Goal: Task Accomplishment & Management: Manage account settings

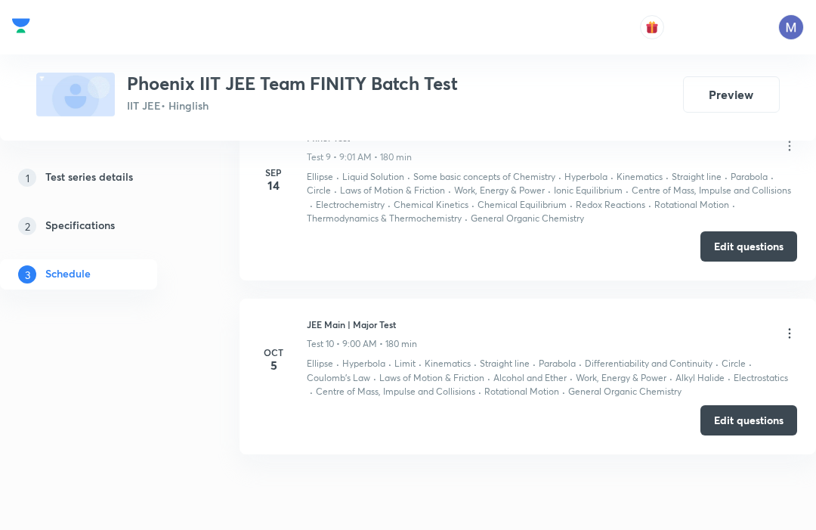
scroll to position [2197, 0]
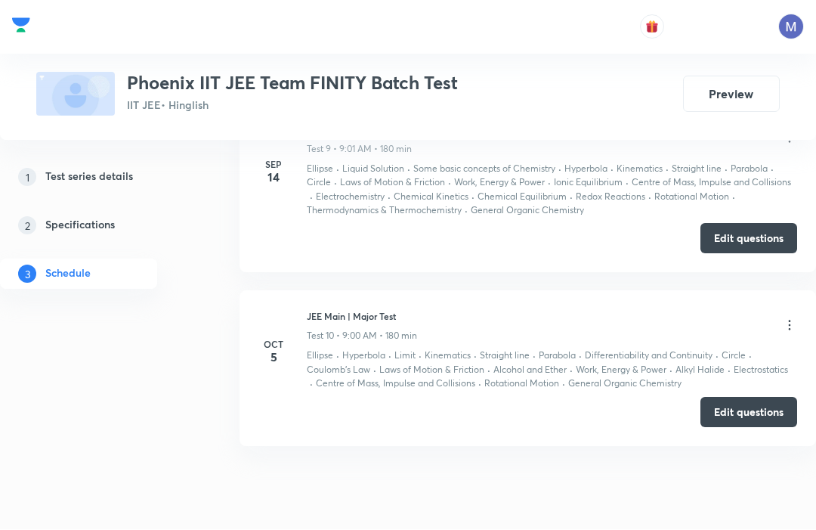
click at [664, 401] on div "Edit questions" at bounding box center [528, 413] width 539 height 30
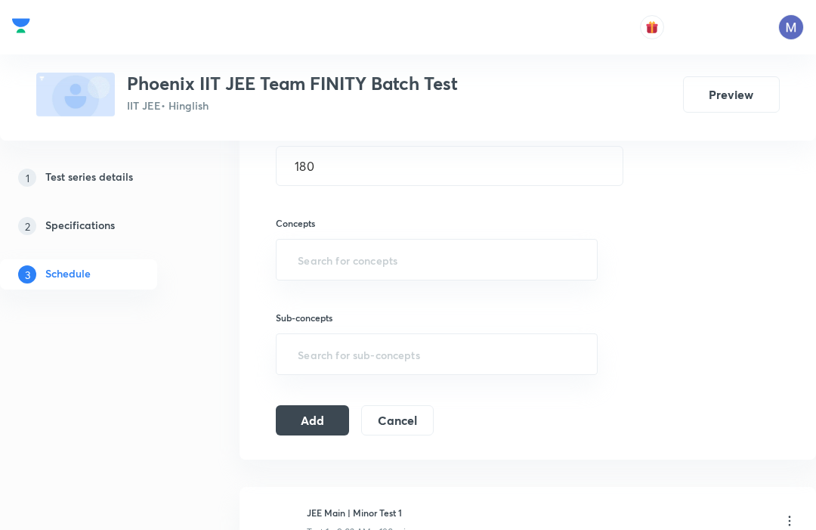
scroll to position [413, 0]
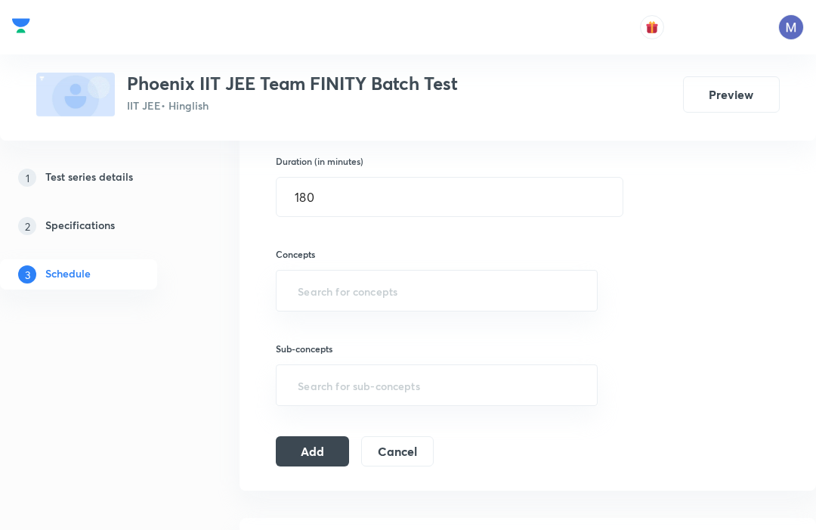
click at [488, 292] on input "text" at bounding box center [437, 291] width 284 height 28
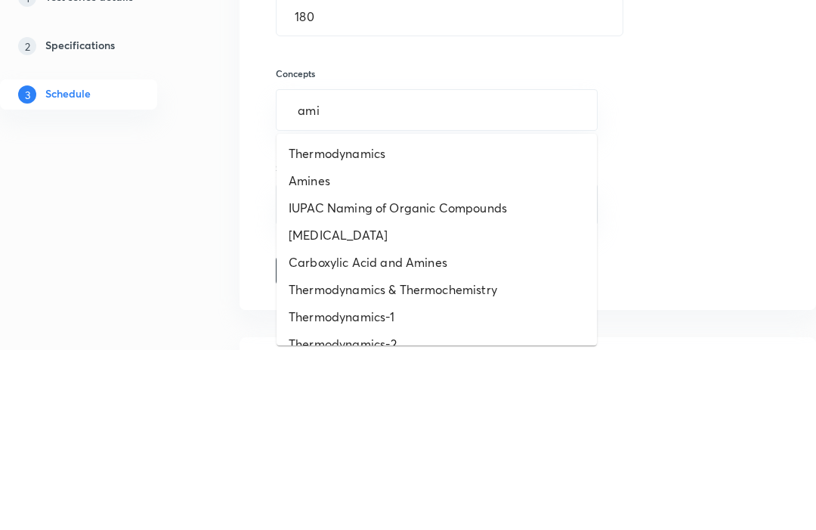
type input "amin"
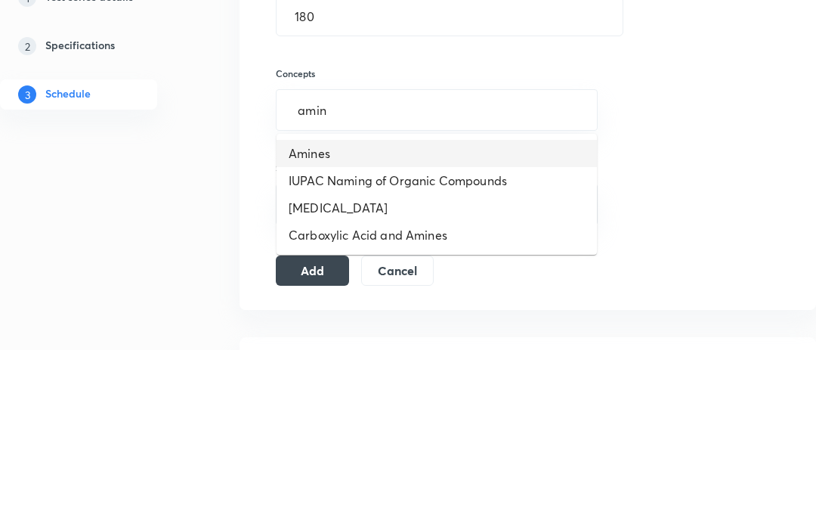
click at [509, 321] on li "Amines" at bounding box center [437, 334] width 321 height 27
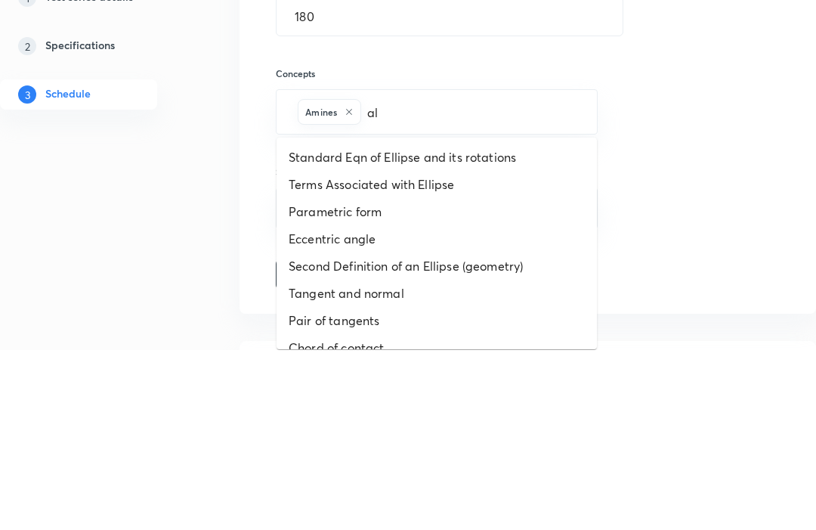
type input "ald"
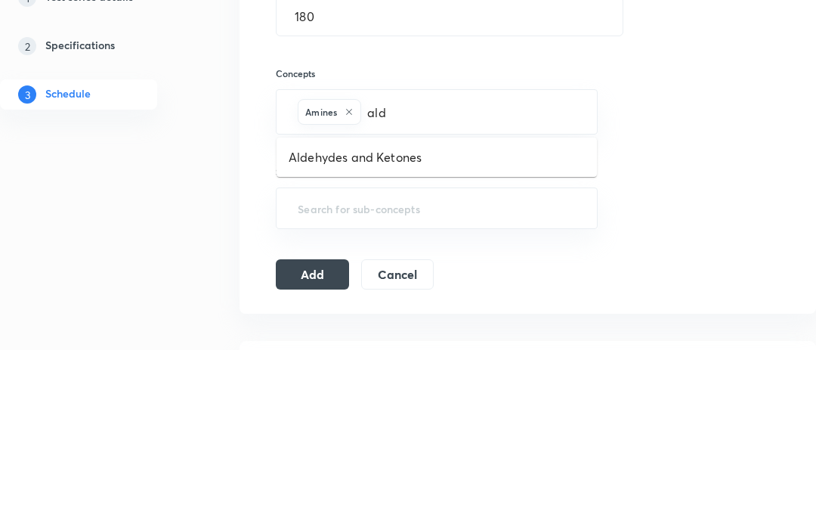
click at [526, 324] on li "Aldehydes and Ketones" at bounding box center [437, 337] width 321 height 27
type input "k"
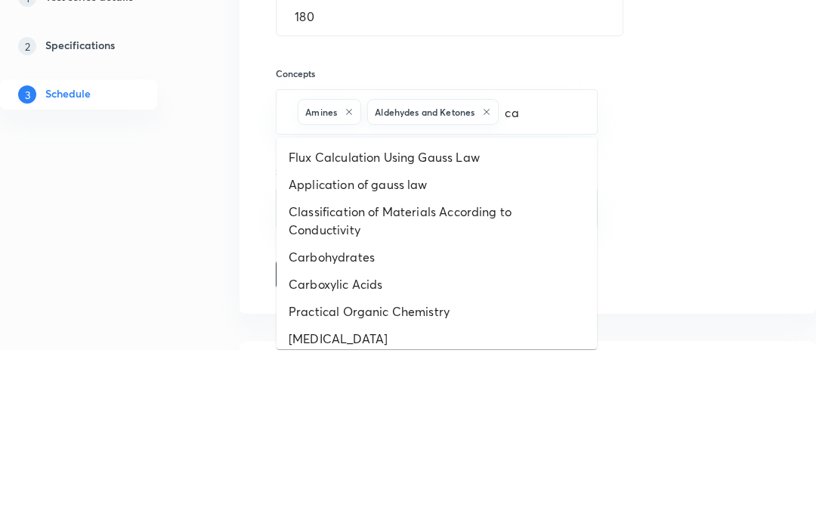
type input "car"
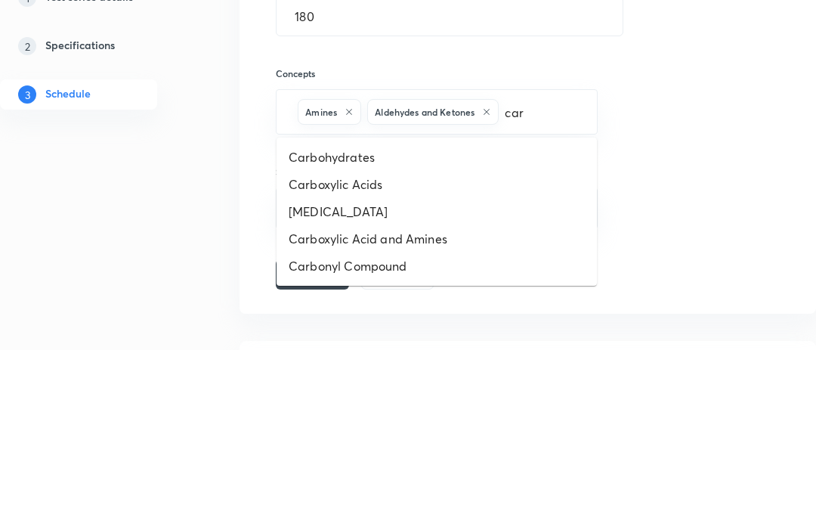
click at [527, 352] on li "Carboxylic Acids" at bounding box center [437, 365] width 321 height 27
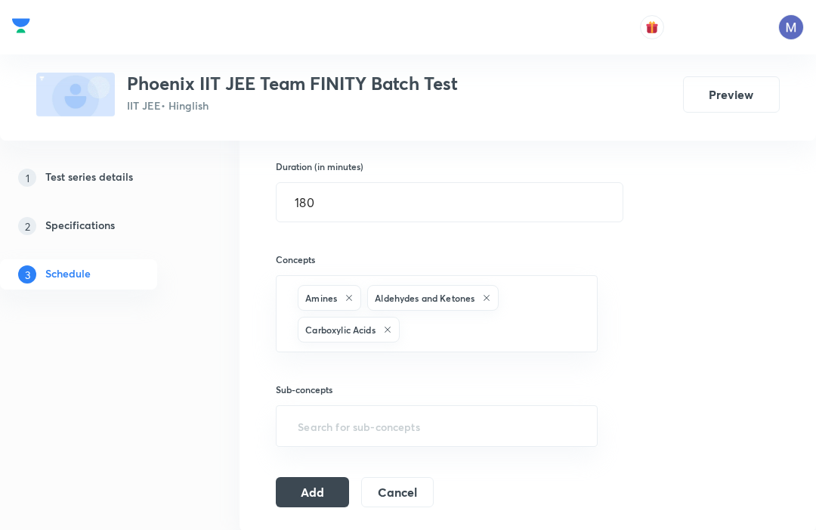
scroll to position [407, 0]
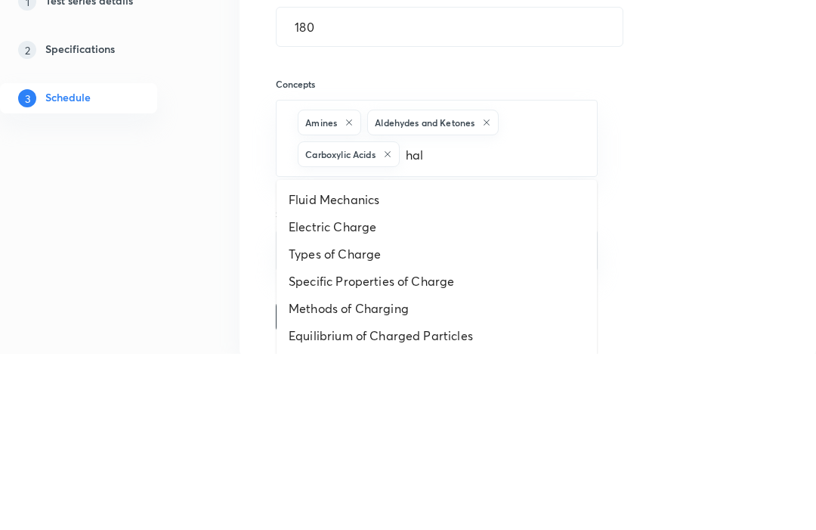
type input "halo"
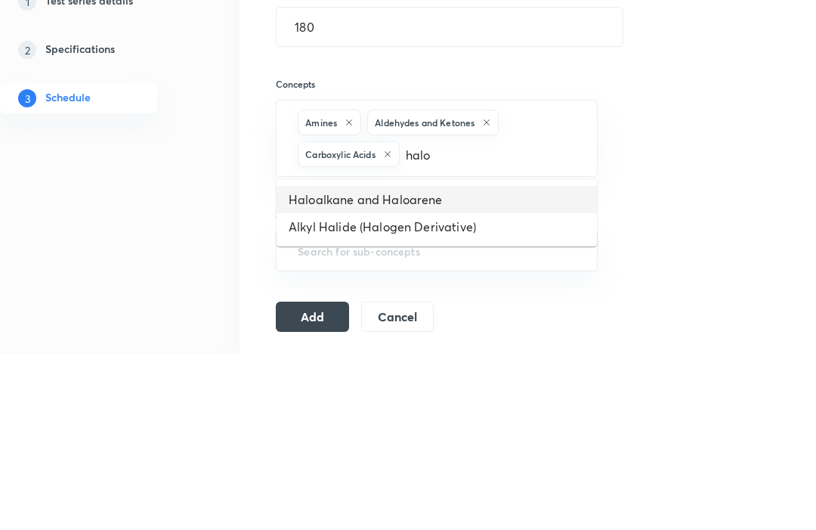
click at [522, 362] on li "Haloalkane and Haloarene" at bounding box center [437, 375] width 321 height 27
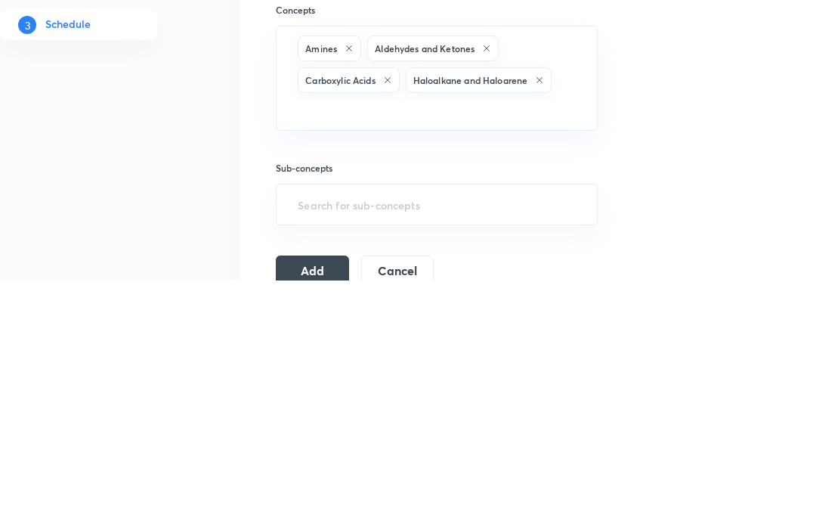
click at [704, 173] on div "Session 11 Live class Test Session title 21/99 JEE Advance | Paper 1 ​ Schedule…" at bounding box center [528, 209] width 504 height 653
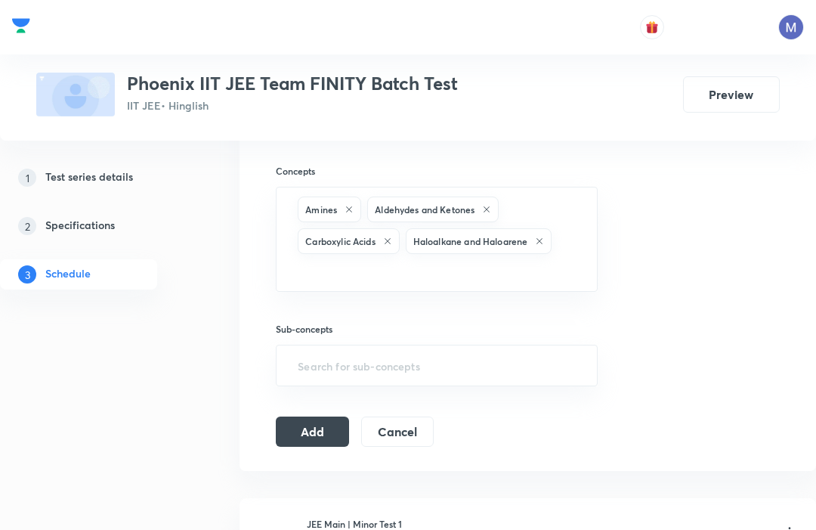
scroll to position [475, 0]
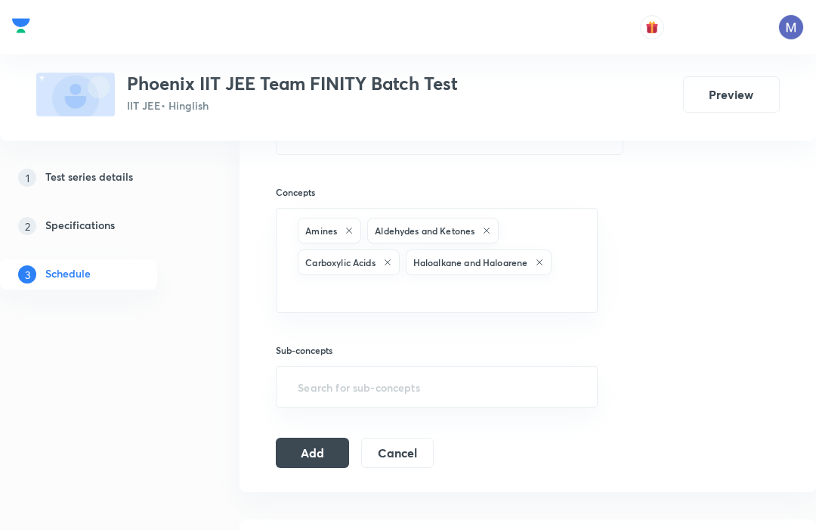
click at [509, 288] on input "text" at bounding box center [437, 292] width 284 height 28
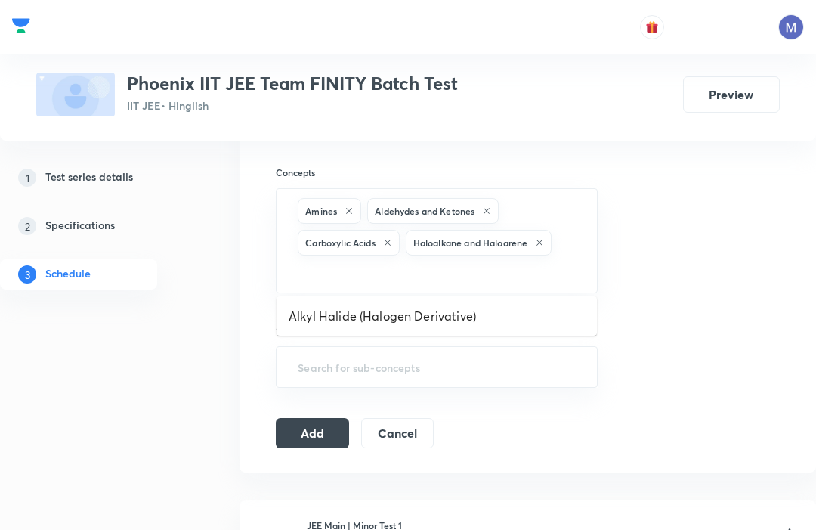
scroll to position [493, 0]
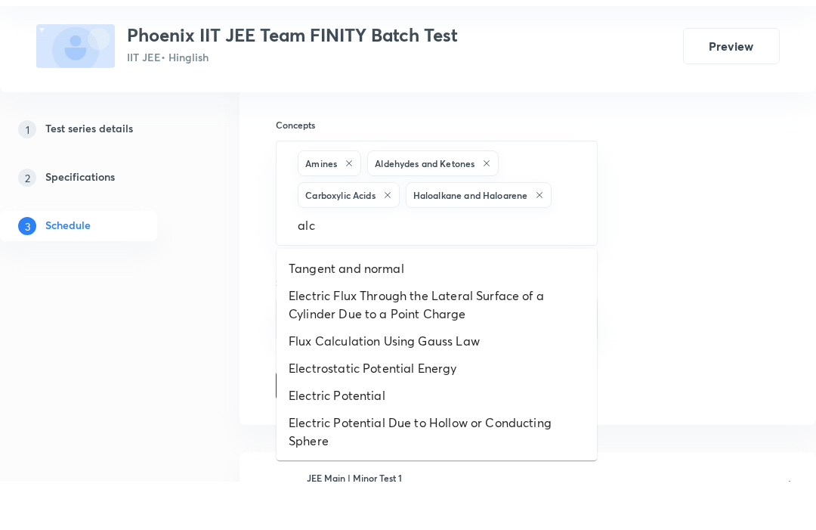
type input "alco"
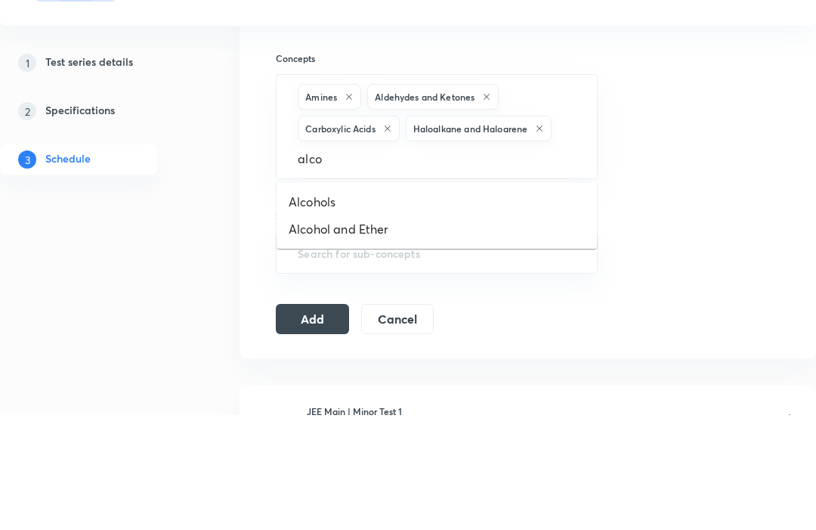
click at [504, 331] on li "Alcohol and Ether" at bounding box center [437, 344] width 321 height 27
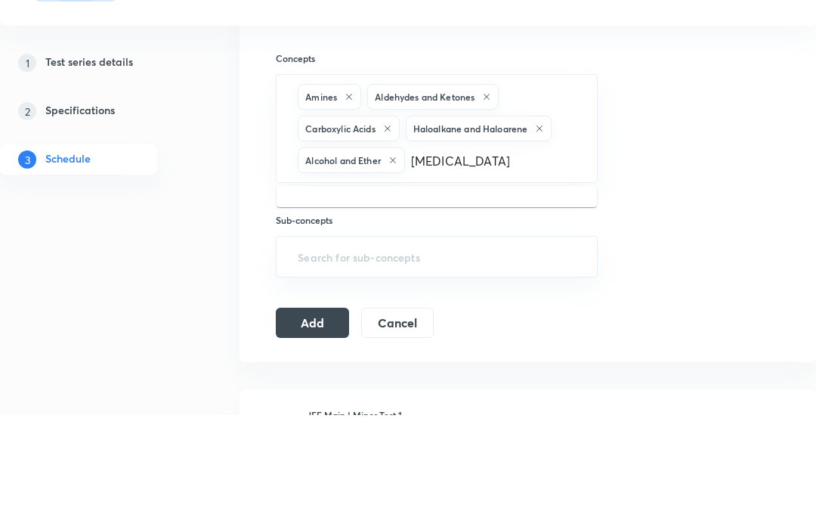
type input "phenol"
click at [315, 308] on li "Phenols" at bounding box center [437, 321] width 321 height 27
click at [717, 189] on div "Session 11 Live class Test Session title 21/99 JEE Advance | Paper 1 ​ Schedule…" at bounding box center [528, 125] width 504 height 657
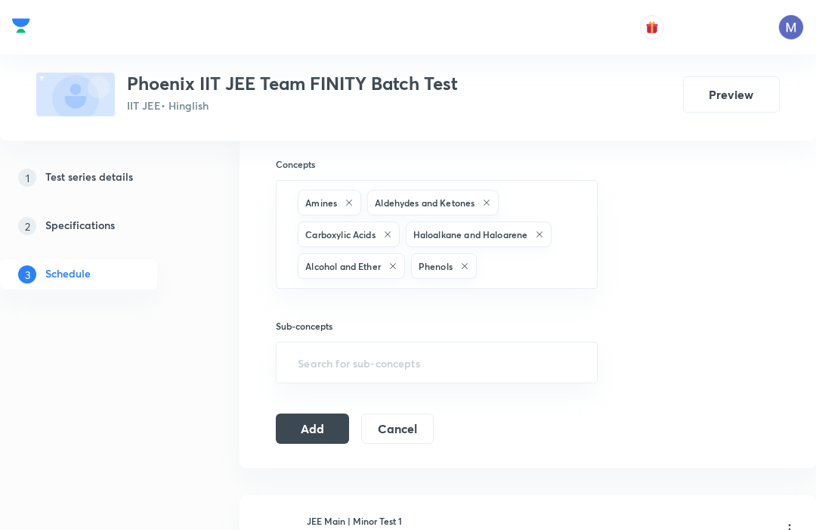
scroll to position [500, 0]
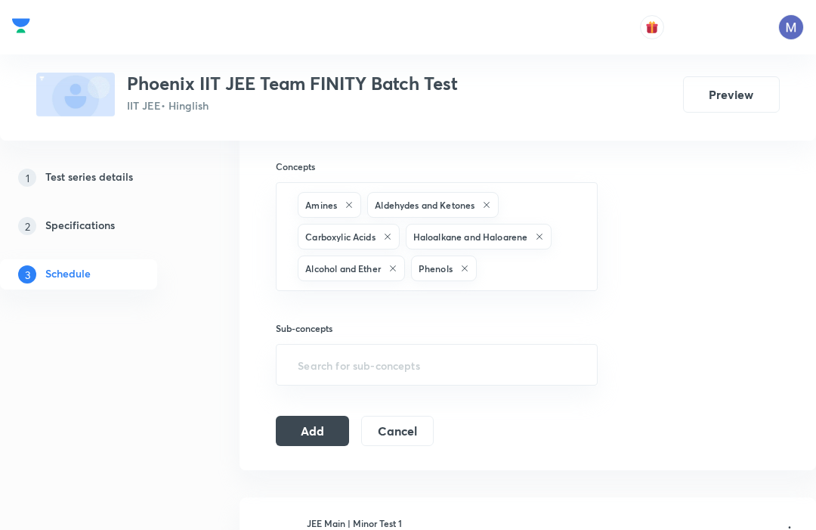
click at [298, 424] on button "Add" at bounding box center [312, 431] width 73 height 30
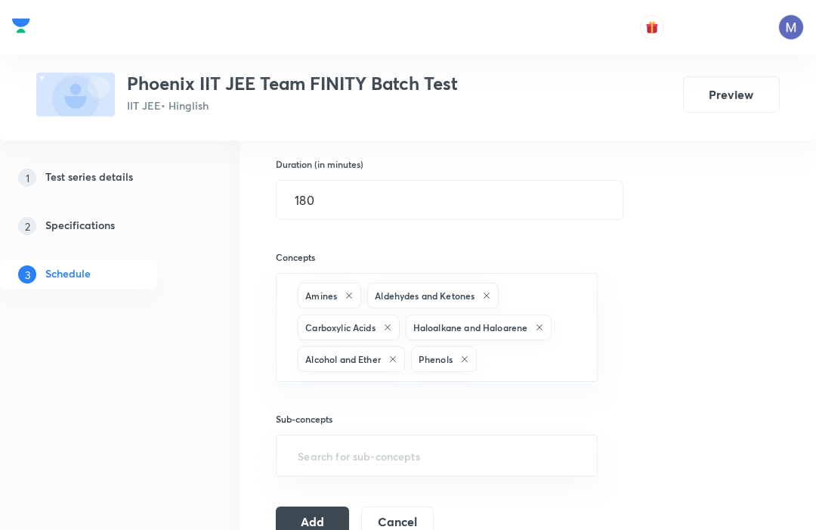
scroll to position [422, 0]
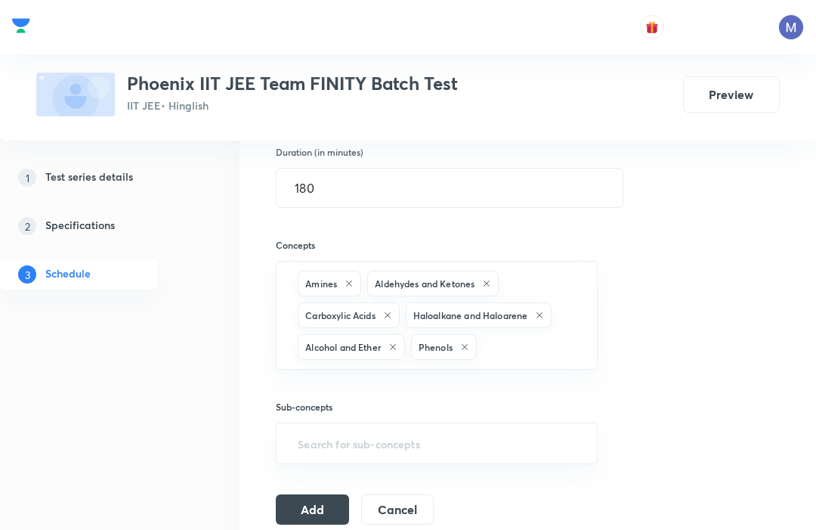
click at [297, 494] on button "Add" at bounding box center [312, 509] width 73 height 30
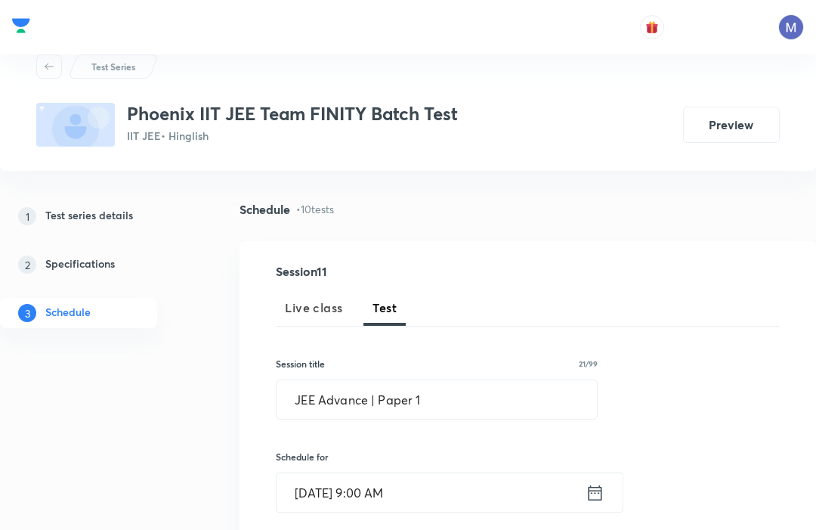
scroll to position [0, 0]
click at [506, 390] on input "JEE Advance | Paper 1" at bounding box center [437, 399] width 321 height 39
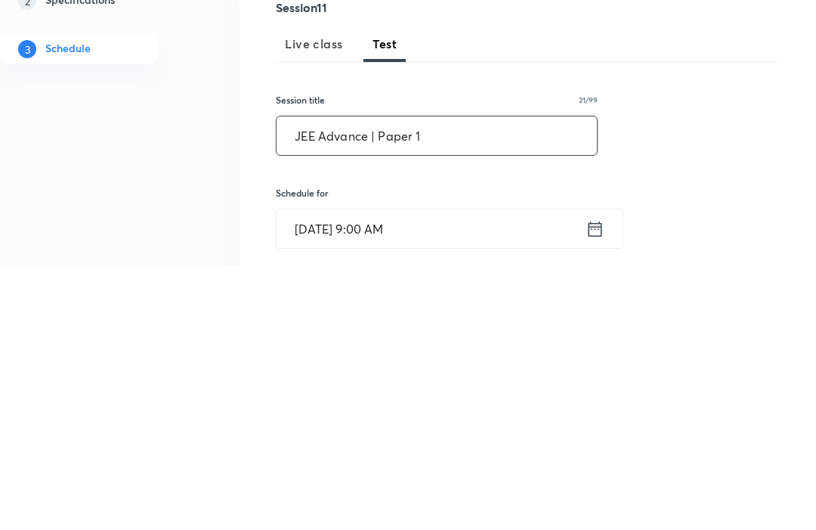
click at [513, 381] on input "JEE Advance | Paper 1" at bounding box center [437, 400] width 321 height 39
type input "JEE Advance | Paper 10"
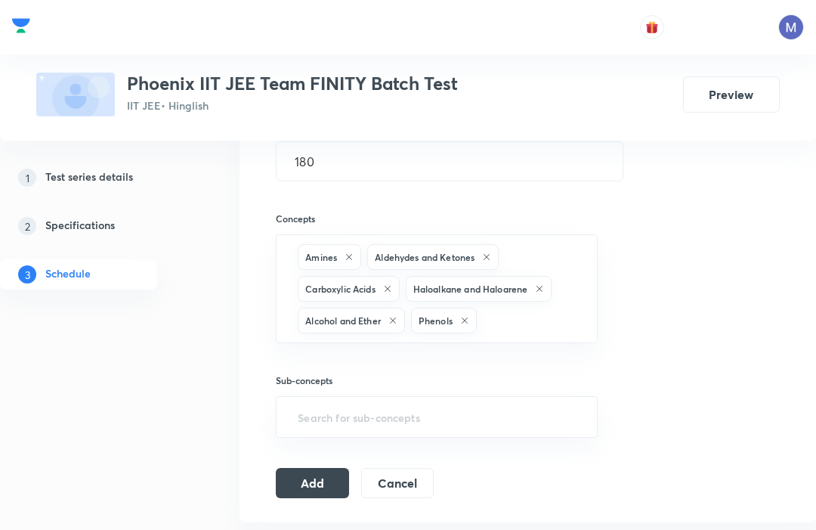
scroll to position [448, 0]
click at [290, 477] on button "Add" at bounding box center [312, 483] width 73 height 30
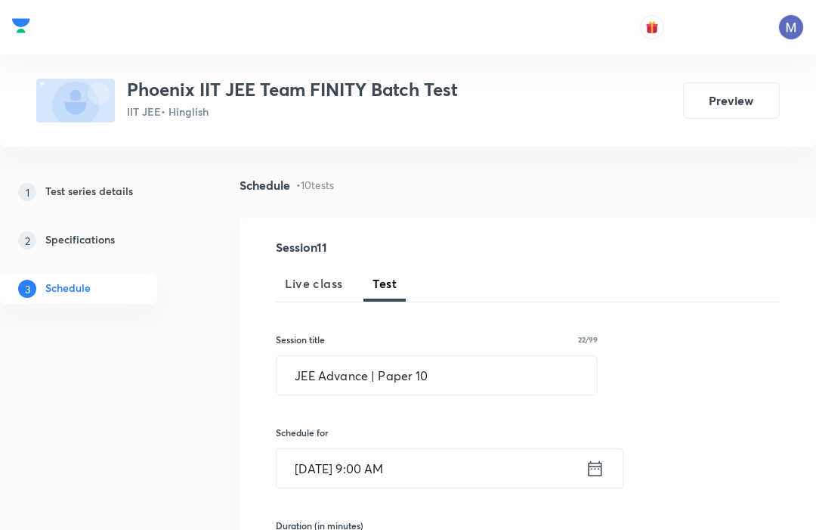
scroll to position [0, 0]
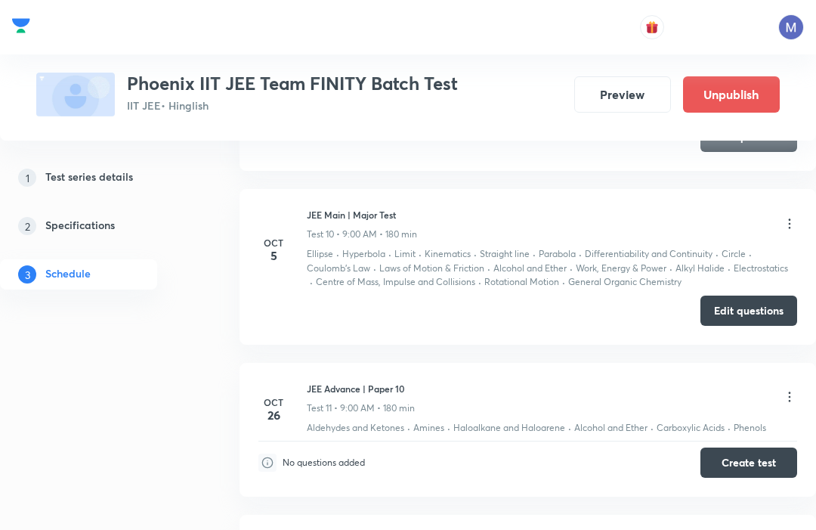
scroll to position [2407, 0]
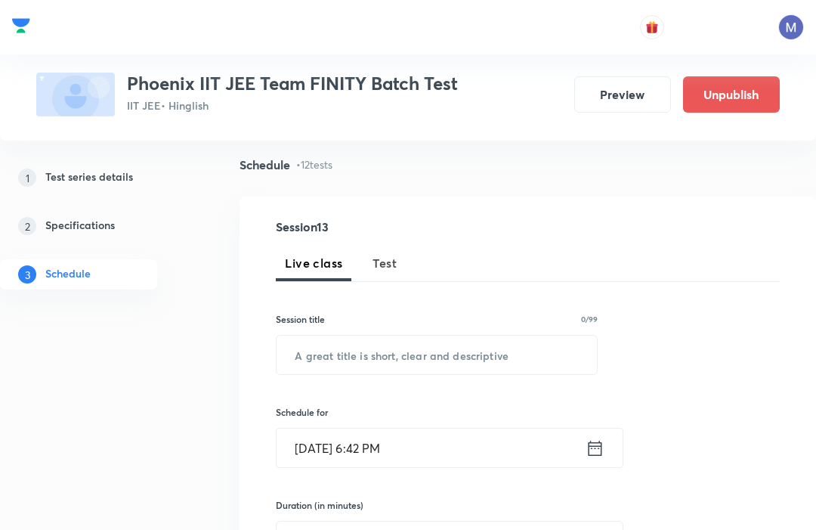
scroll to position [70, 0]
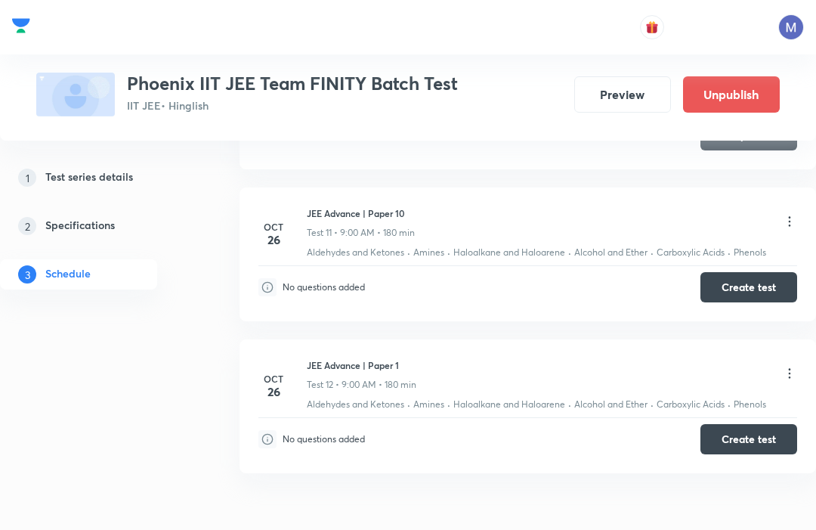
scroll to position [2372, 0]
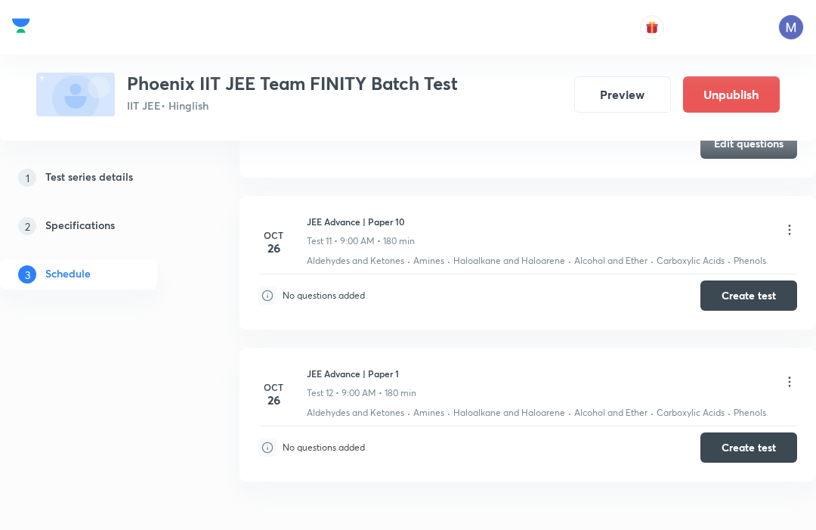
click at [787, 222] on icon at bounding box center [789, 229] width 15 height 15
click at [683, 251] on li "Edit" at bounding box center [714, 260] width 166 height 28
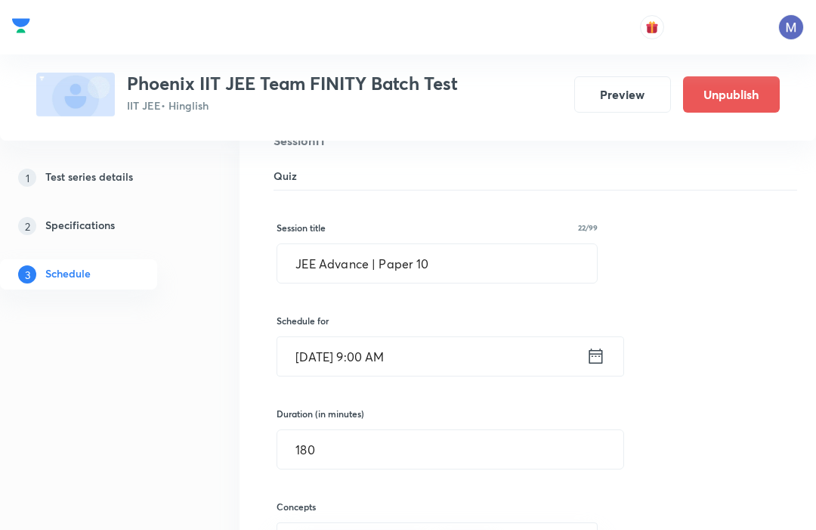
click at [506, 256] on input "JEE Advance | Paper 10" at bounding box center [436, 263] width 319 height 39
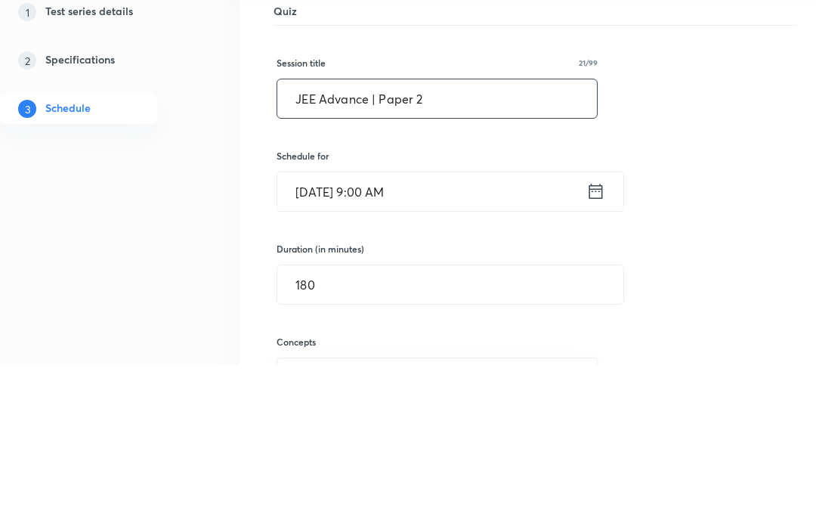
type input "JEE Advance | Paper 2"
click at [592, 346] on icon at bounding box center [596, 356] width 19 height 21
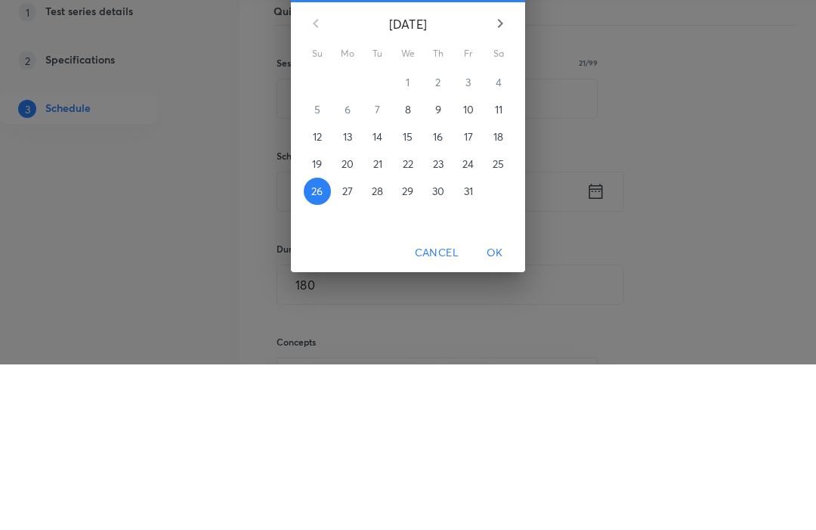
scroll to position [2053, 0]
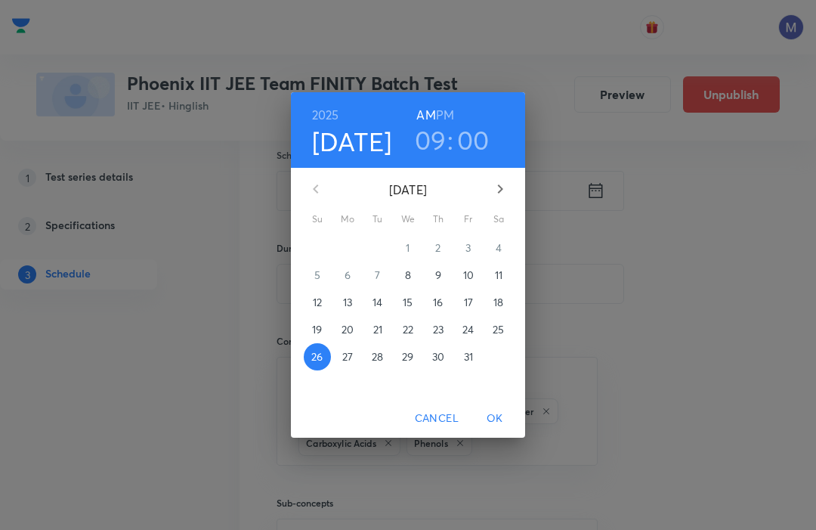
click at [436, 156] on h3 "09" at bounding box center [431, 140] width 32 height 32
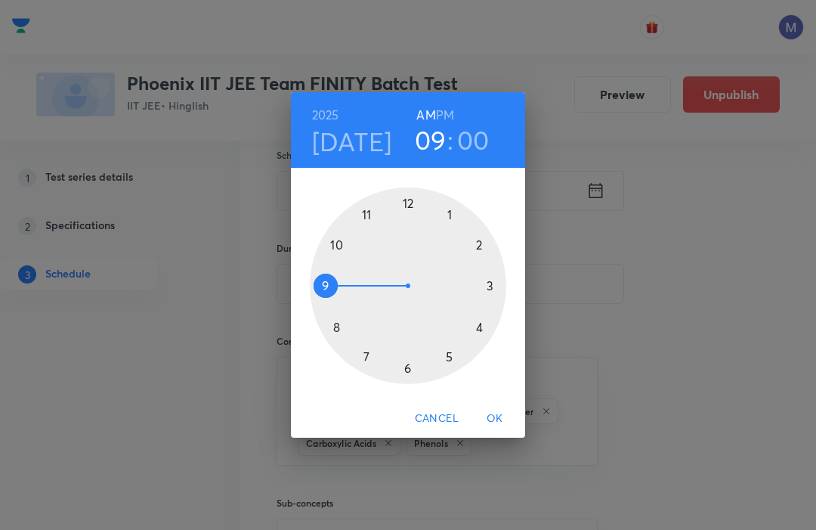
click at [479, 268] on div at bounding box center [408, 285] width 197 height 197
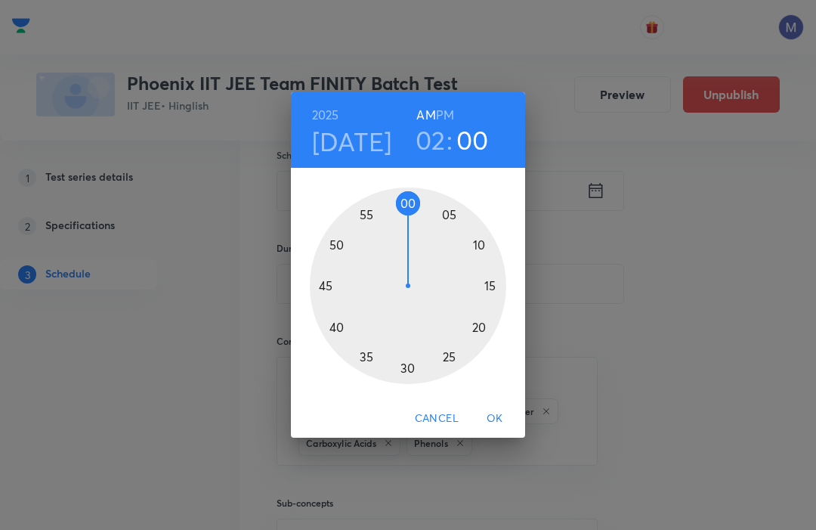
click at [444, 125] on h6 "PM" at bounding box center [445, 114] width 18 height 21
click at [500, 428] on span "OK" at bounding box center [495, 418] width 36 height 19
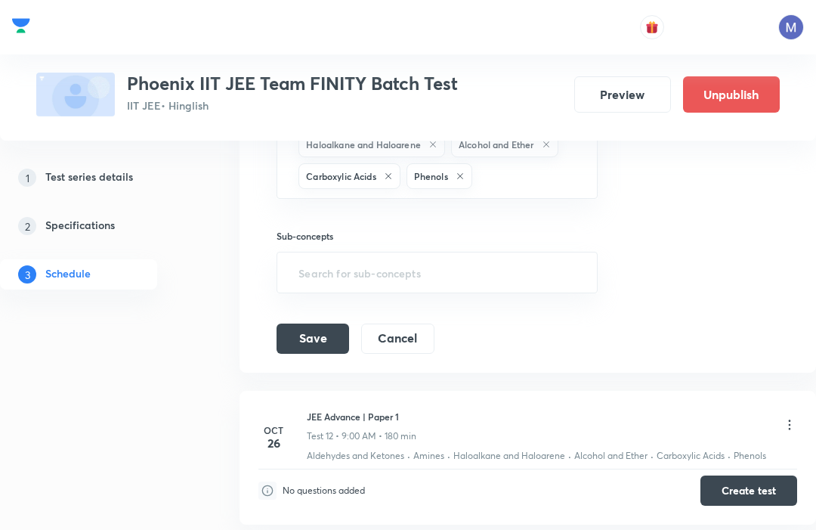
scroll to position [2319, 0]
click at [297, 324] on button "Save" at bounding box center [313, 339] width 73 height 30
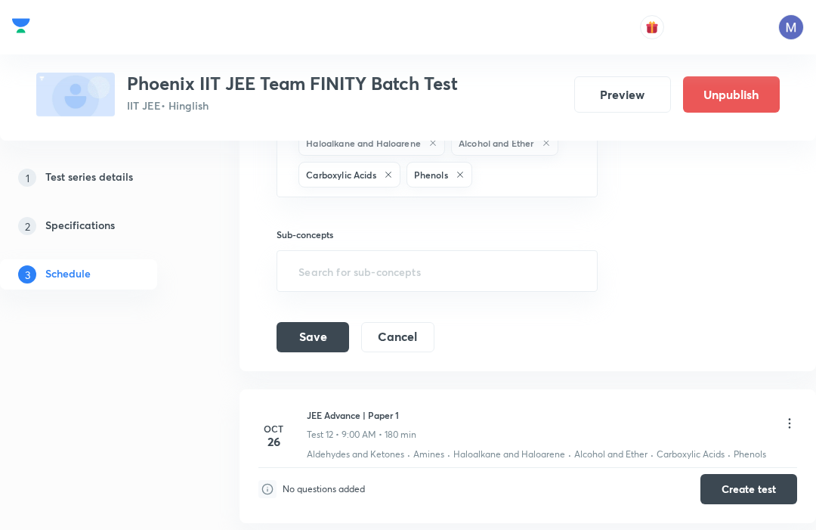
click at [289, 322] on button "Save" at bounding box center [313, 337] width 73 height 30
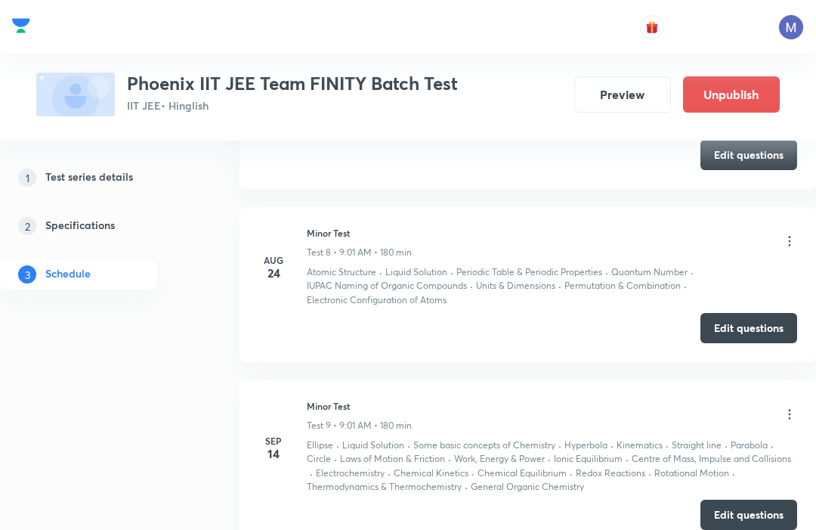
scroll to position [1262, 0]
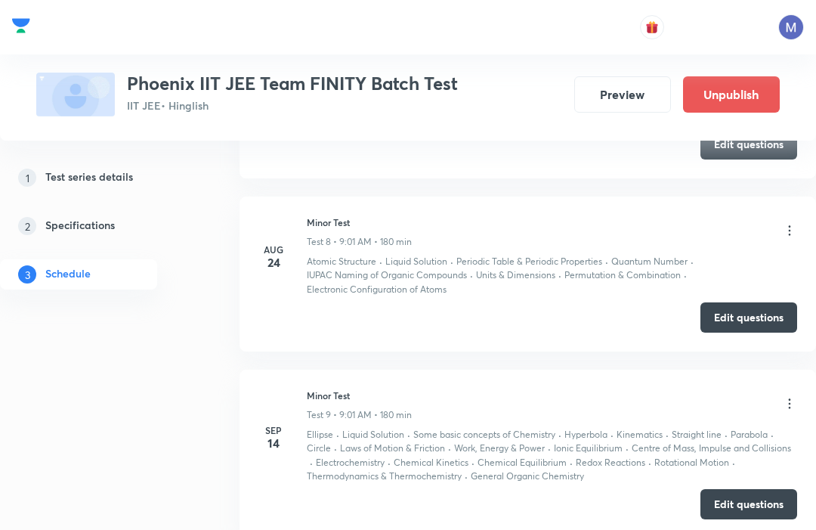
scroll to position [1817, 0]
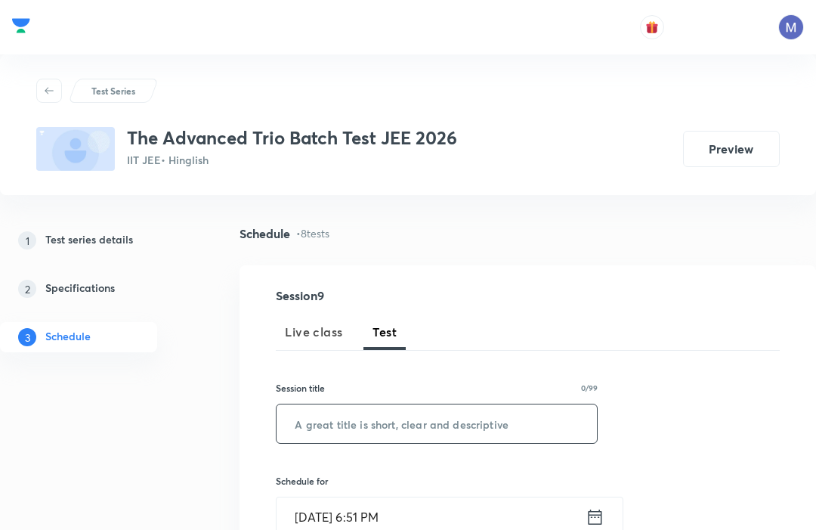
scroll to position [288, 0]
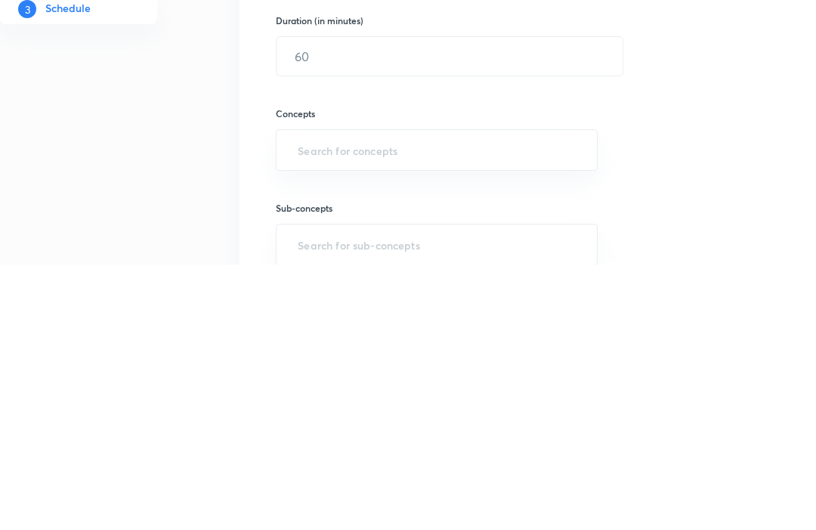
click at [362, 135] on input "text" at bounding box center [437, 135] width 321 height 39
click at [742, 174] on div "Session 9 Live class Test Session title 0/99 ​ Schedule for Oct 8, 2025, 6:51 P…" at bounding box center [528, 297] width 504 height 590
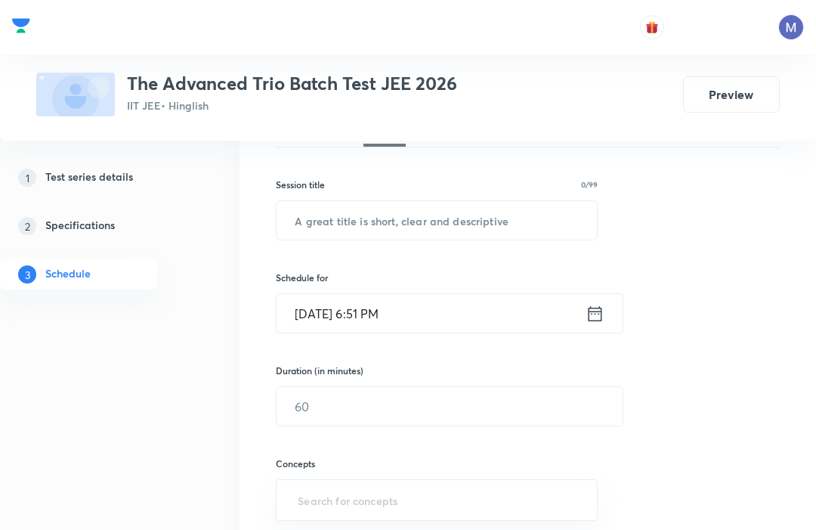
scroll to position [229, 0]
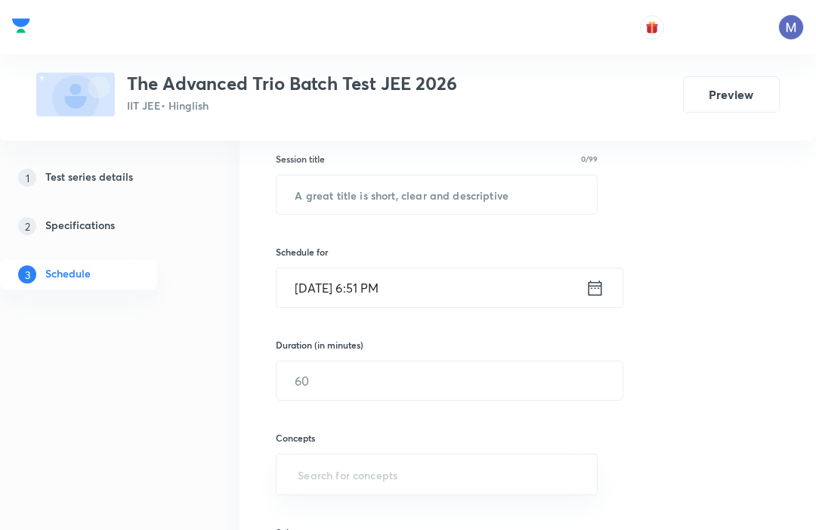
click at [491, 200] on input "text" at bounding box center [437, 194] width 321 height 39
paste input "JEE Advance | Paper 1"
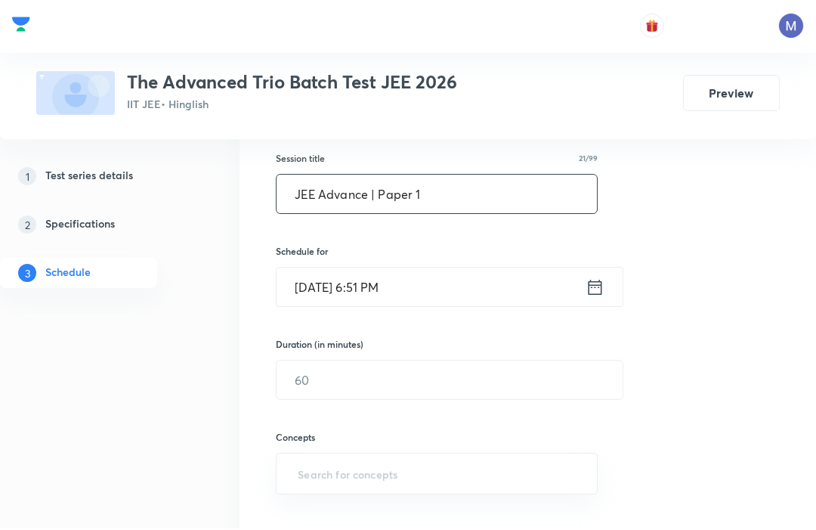
scroll to position [228, 0]
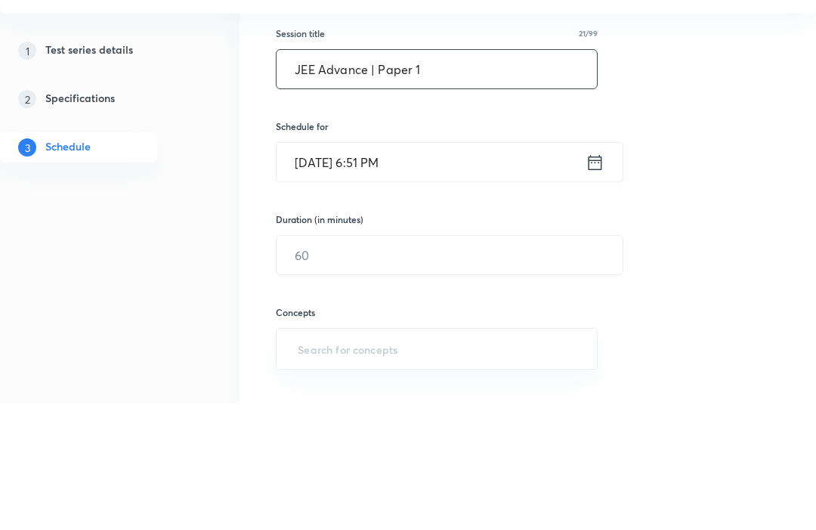
type input "JEE Advance | Paper 1"
click at [600, 281] on icon at bounding box center [596, 288] width 14 height 15
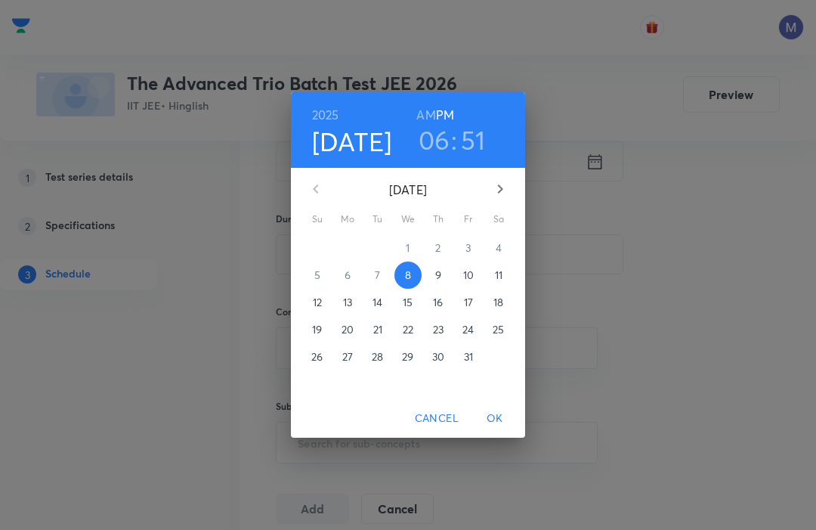
click at [327, 364] on span "26" at bounding box center [317, 356] width 27 height 15
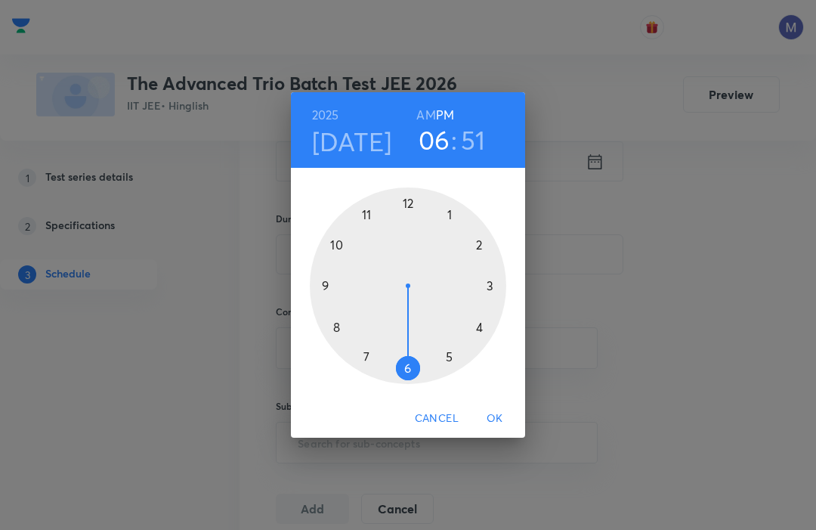
click at [333, 306] on div at bounding box center [408, 285] width 197 height 197
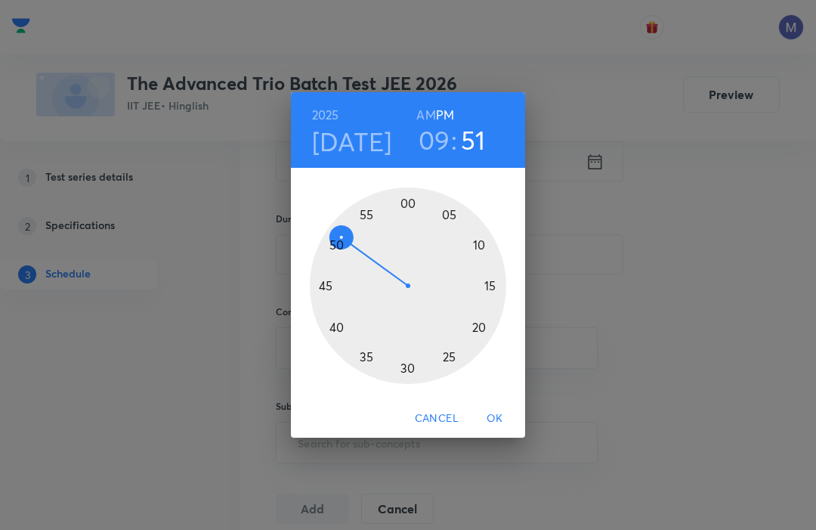
click at [429, 125] on h6 "AM" at bounding box center [426, 114] width 19 height 21
click at [416, 217] on div at bounding box center [408, 285] width 197 height 197
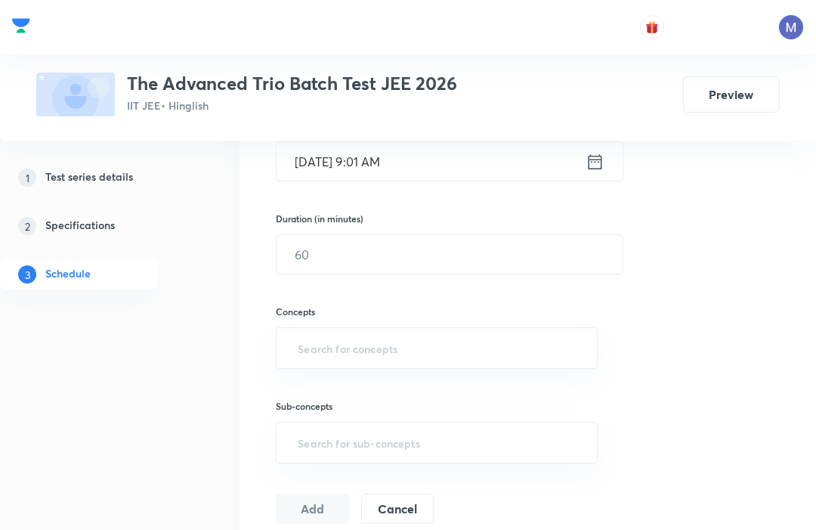
click at [484, 164] on input "Oct 26, 2025, 9:01 AM" at bounding box center [431, 161] width 309 height 39
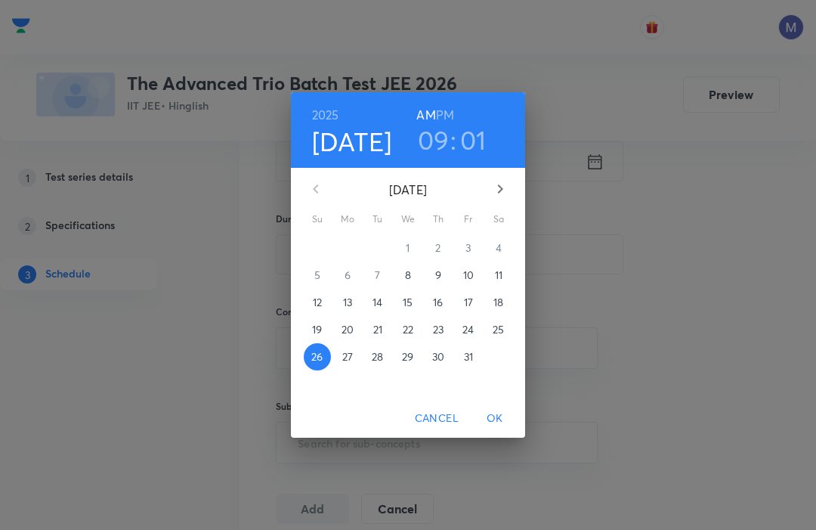
click at [480, 156] on h3 "01" at bounding box center [473, 140] width 26 height 32
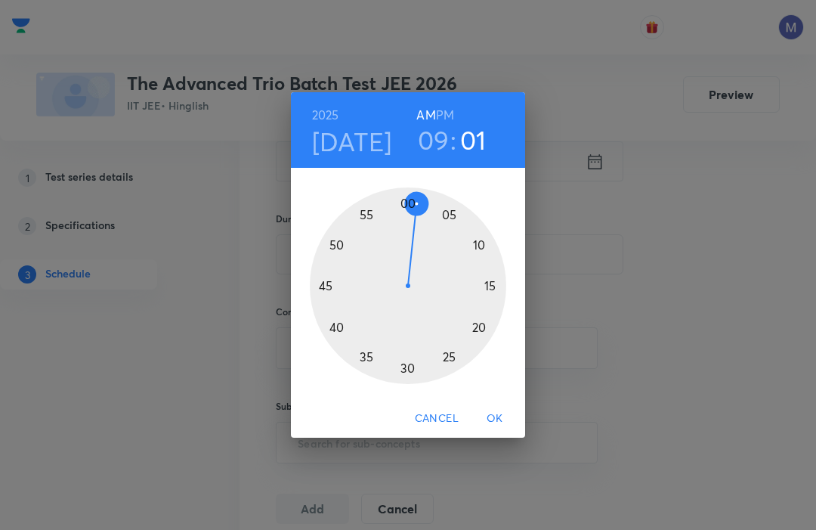
click at [415, 228] on div at bounding box center [408, 285] width 197 height 197
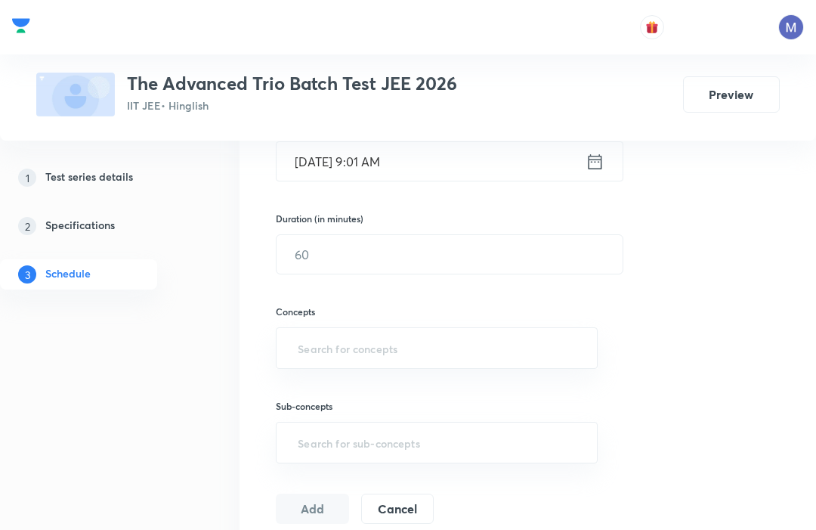
click at [499, 160] on input "Oct 26, 2025, 9:01 AM" at bounding box center [431, 161] width 309 height 39
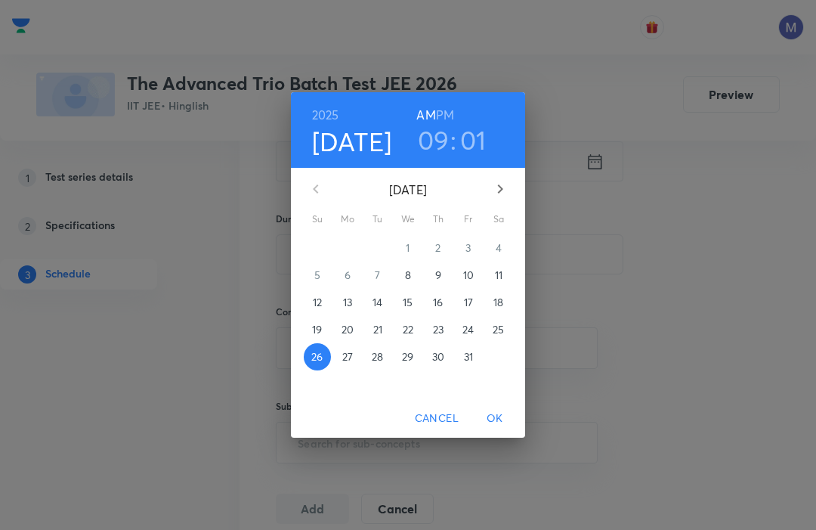
click at [474, 156] on h3 "01" at bounding box center [473, 140] width 26 height 32
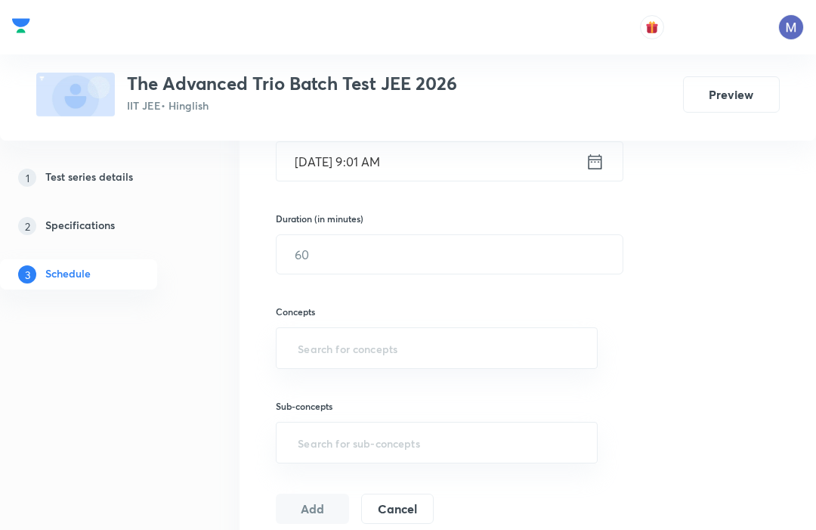
click at [488, 171] on input "Oct 26, 2025, 9:01 AM" at bounding box center [431, 161] width 309 height 39
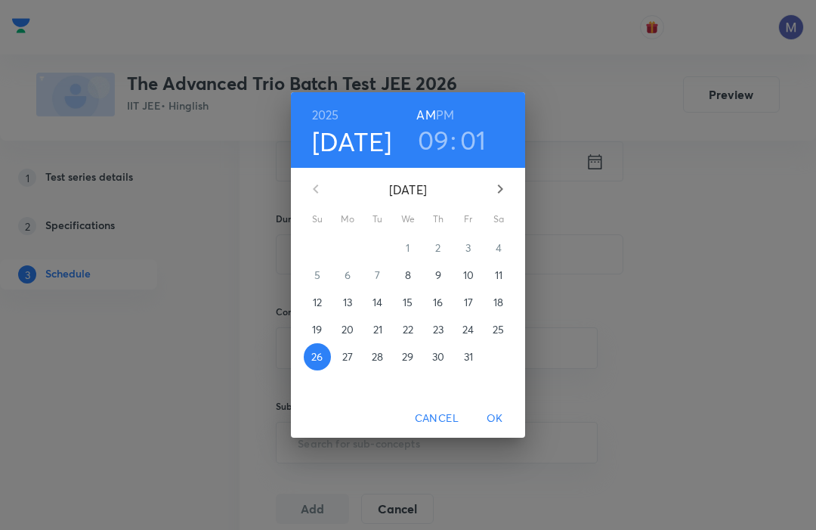
click at [475, 156] on h3 "01" at bounding box center [473, 140] width 26 height 32
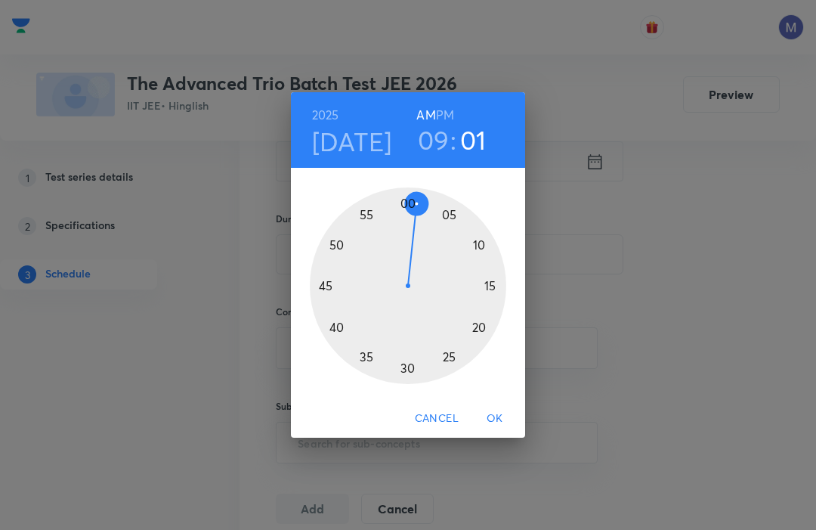
scroll to position [356, 0]
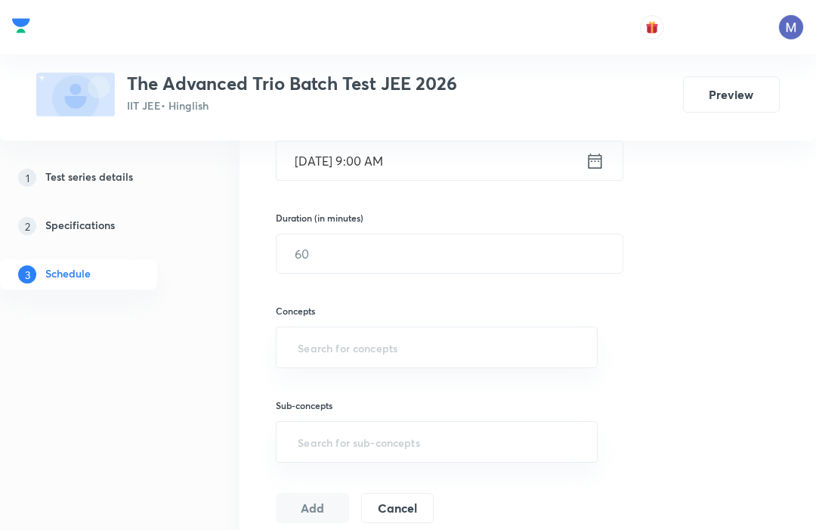
click at [504, 252] on input "text" at bounding box center [450, 253] width 346 height 39
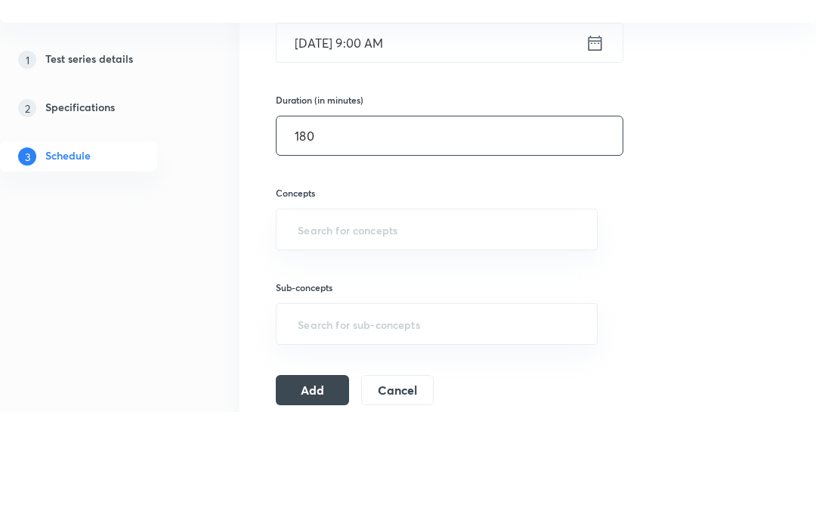
type input "180"
click at [529, 334] on input "text" at bounding box center [437, 348] width 284 height 28
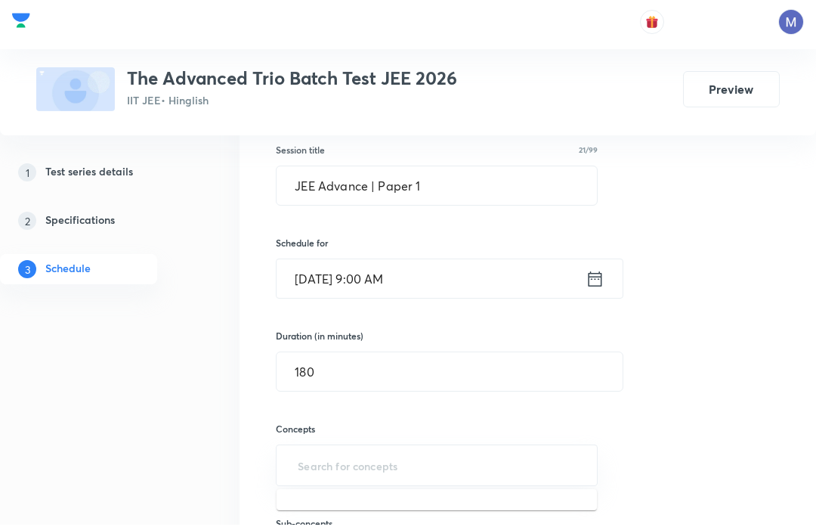
scroll to position [231, 0]
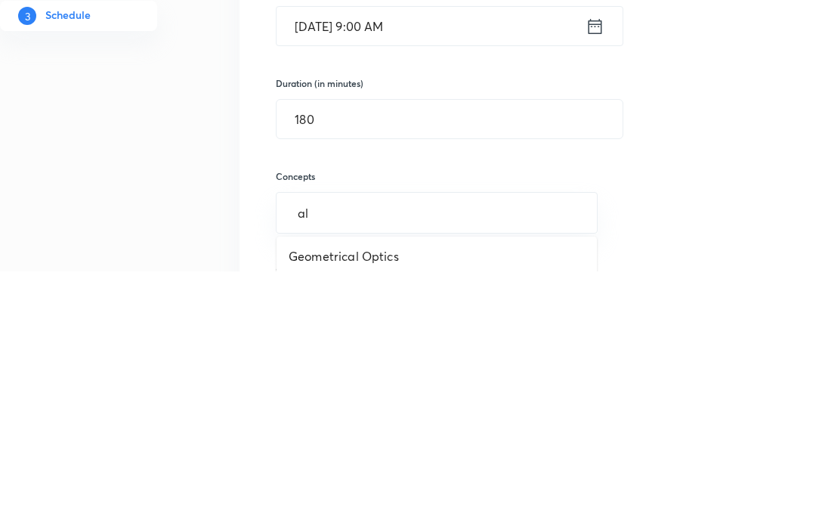
type input "ald"
click at [317, 502] on li "Aldehydes and Ketones" at bounding box center [437, 515] width 321 height 27
type input "amines"
click at [305, 506] on li "Amines" at bounding box center [437, 519] width 321 height 27
type input "halo"
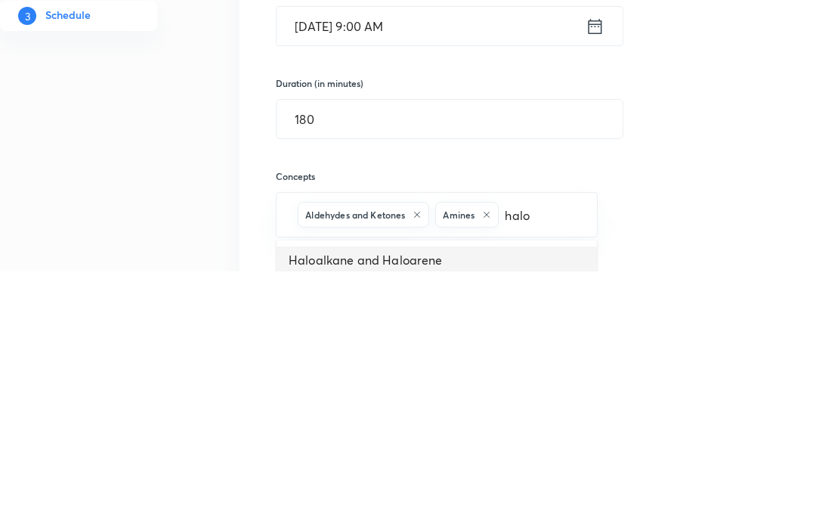
click at [317, 506] on li "Haloalkane and Haloarene" at bounding box center [437, 519] width 321 height 27
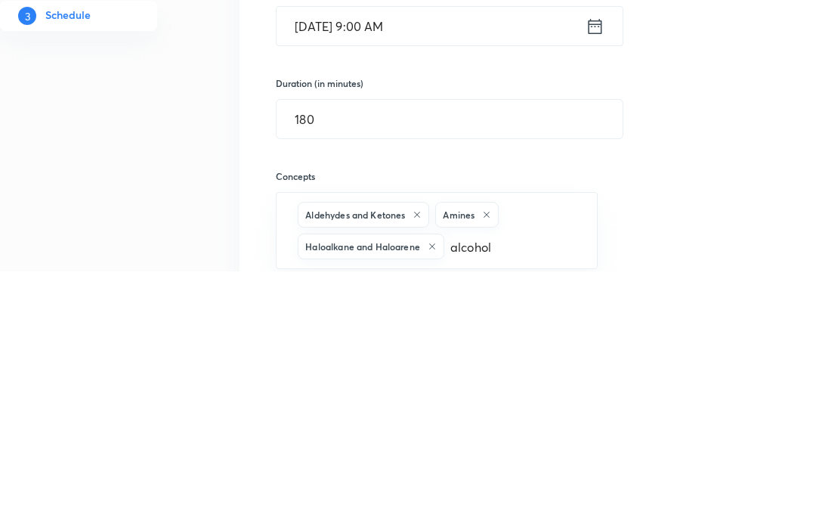
type input "alcohol"
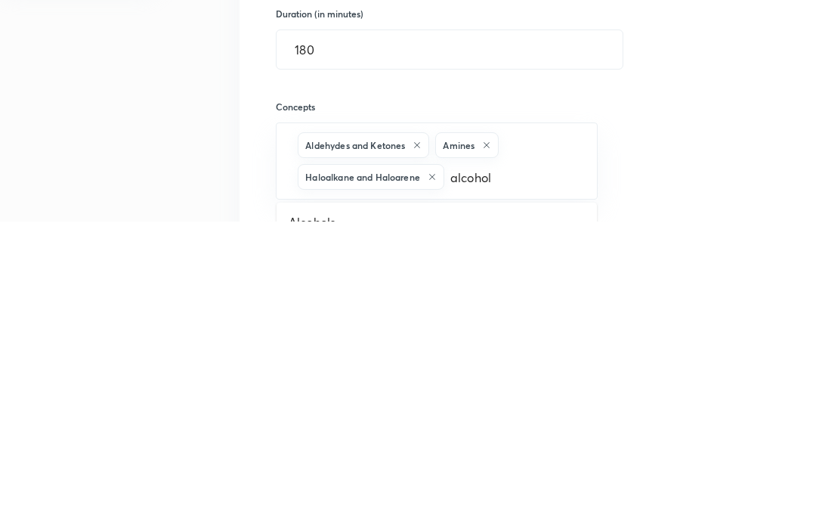
scroll to position [254, 0]
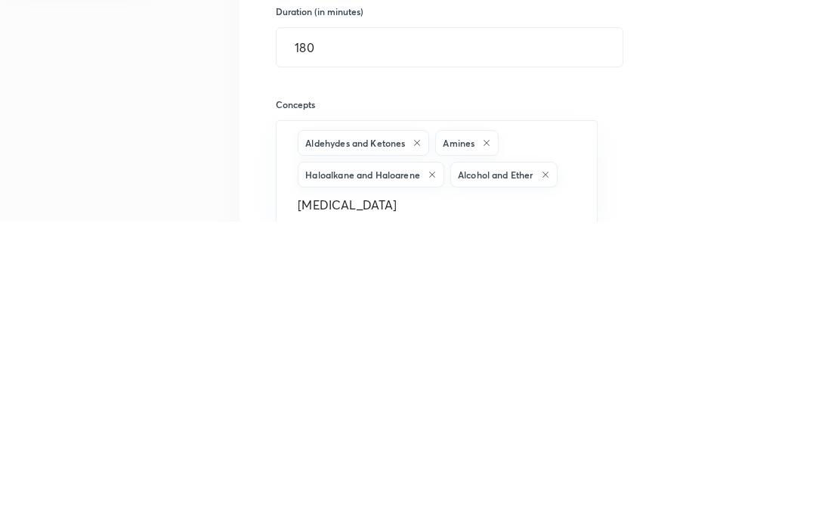
type input "phenol"
type input "biomole"
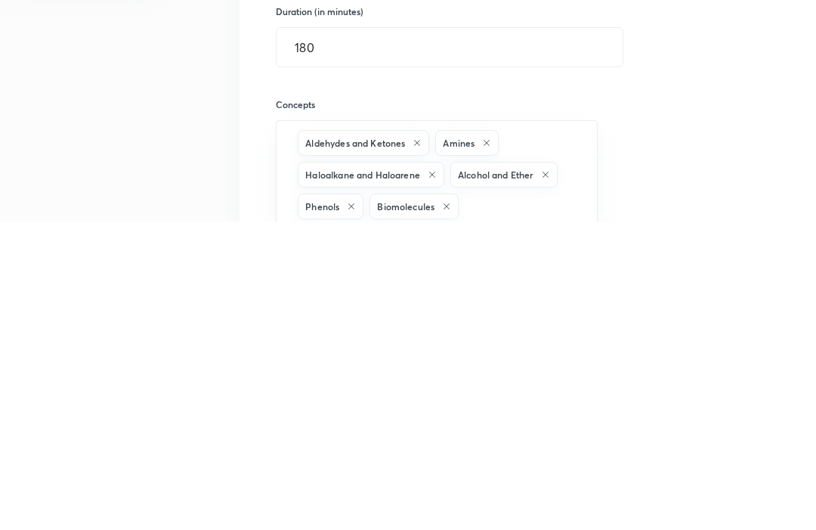
scroll to position [563, 0]
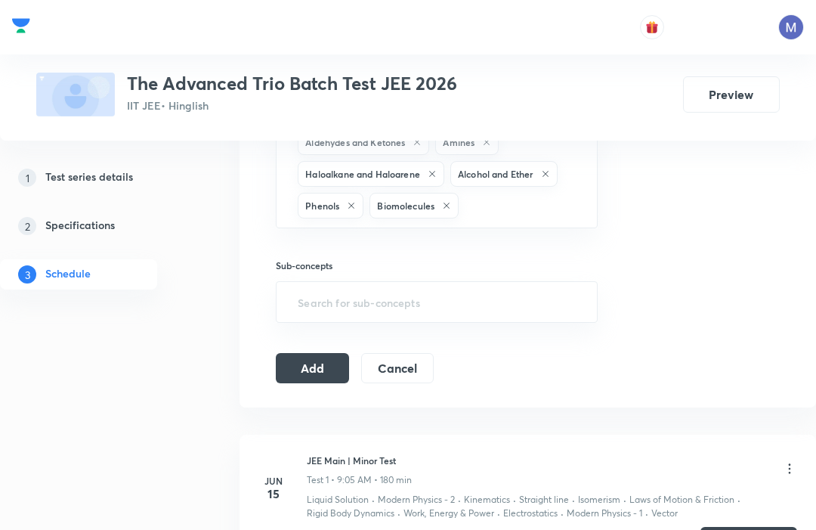
click at [306, 370] on button "Add" at bounding box center [312, 368] width 73 height 30
click at [321, 361] on button "Add" at bounding box center [312, 368] width 73 height 30
click at [327, 368] on button "Add" at bounding box center [312, 368] width 73 height 30
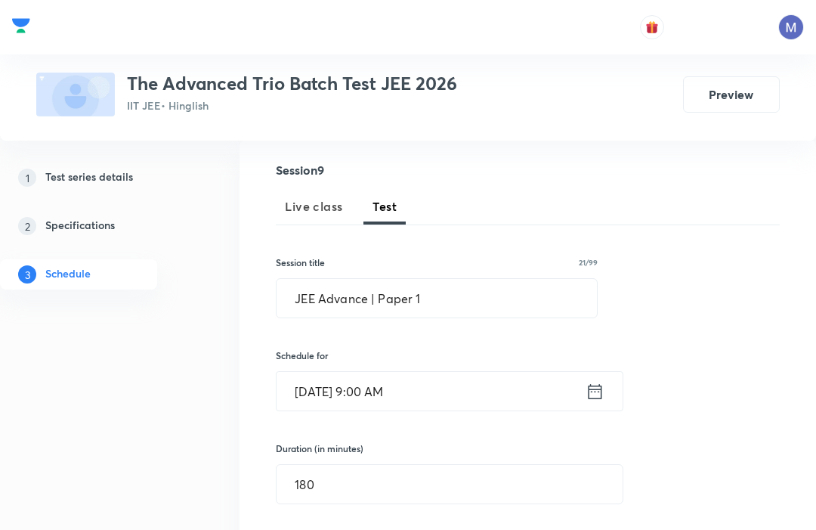
click at [514, 292] on input "JEE Advance | Paper 1" at bounding box center [437, 298] width 321 height 39
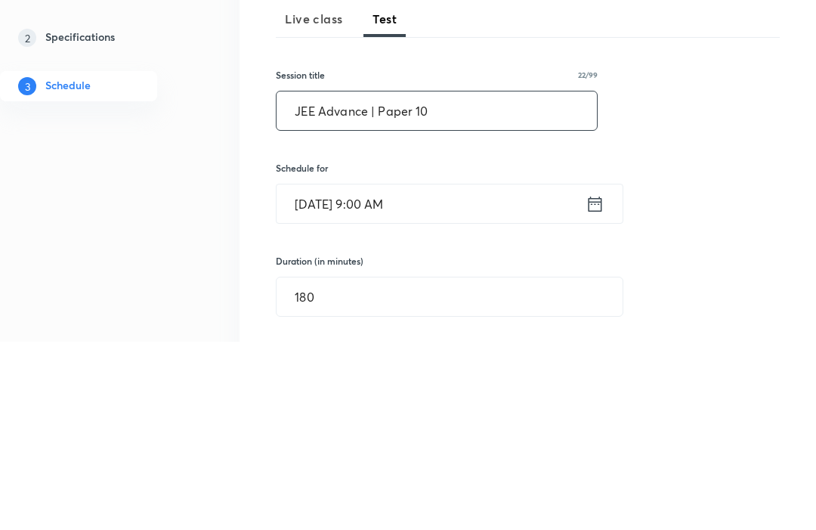
type input "JEE Advance | Paper 10"
click at [721, 165] on div "Session 9 Live class Test Session title 22/99 JEE Advance | Paper 10 ​ Schedule…" at bounding box center [528, 493] width 504 height 657
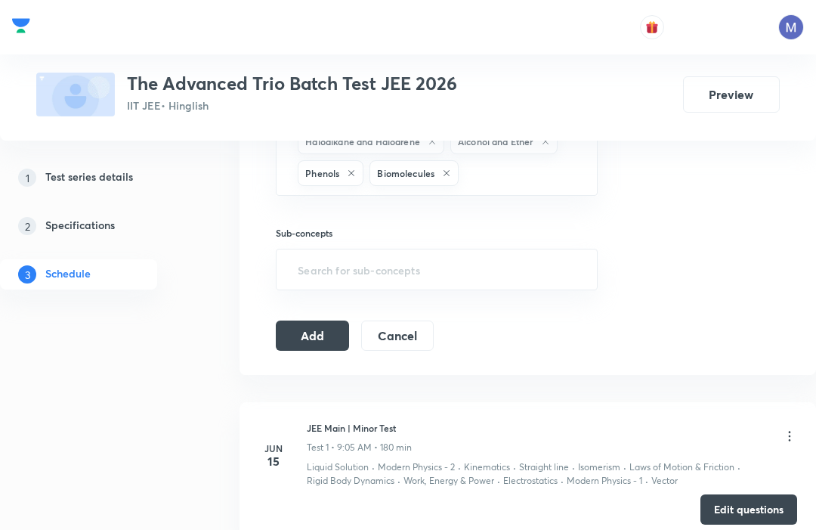
scroll to position [605, 0]
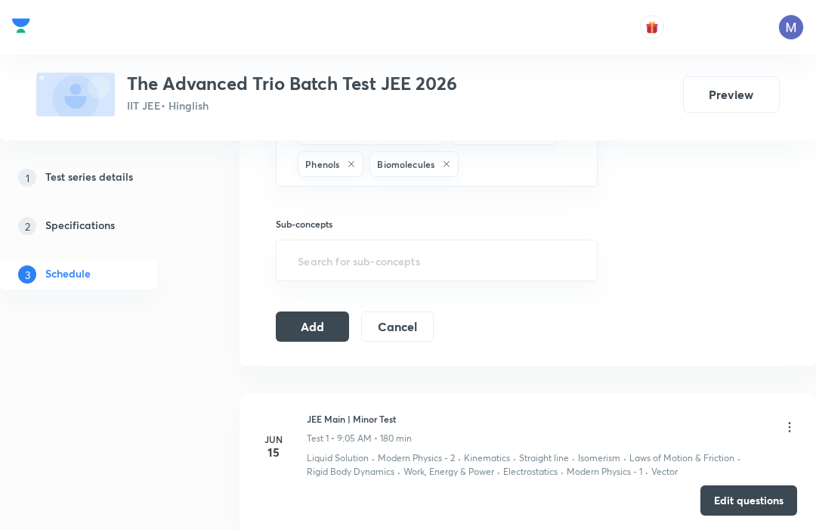
click at [323, 334] on button "Add" at bounding box center [312, 326] width 73 height 30
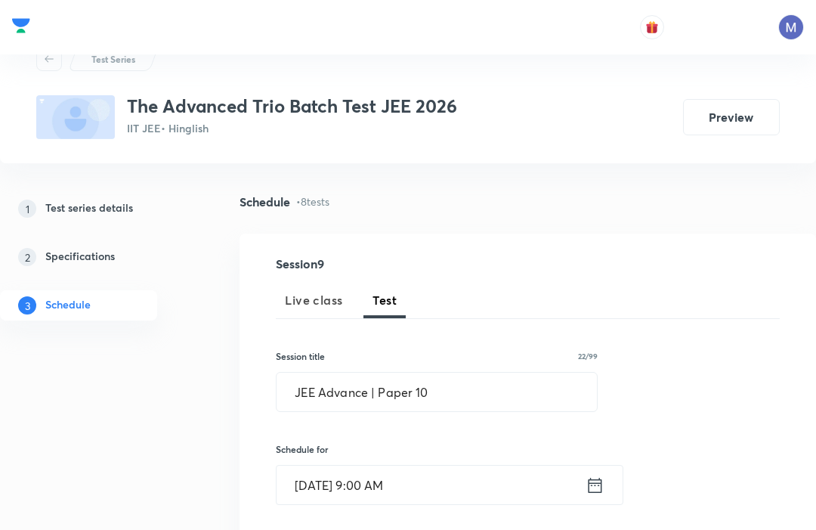
scroll to position [0, 0]
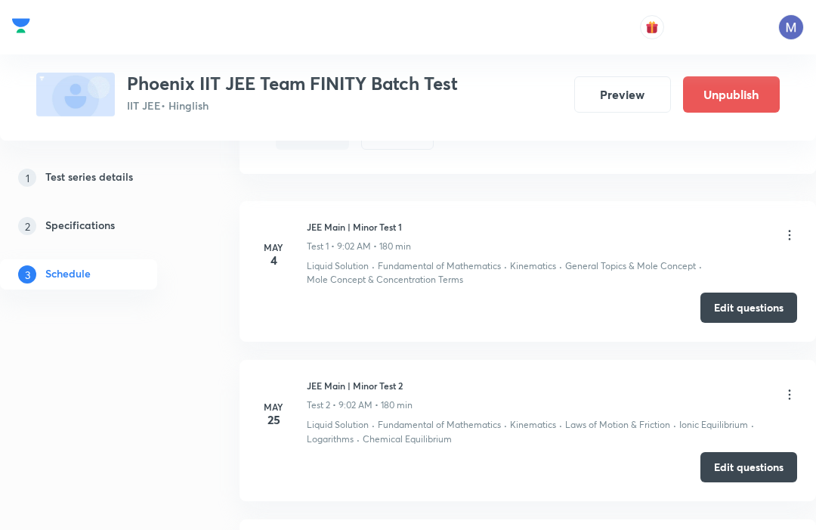
scroll to position [634, 0]
click at [739, 376] on li "May 25 JEE Main | Minor Test 2 Test 2 • 9:02 AM • 180 min Liquid Solution · Fun…" at bounding box center [528, 431] width 577 height 141
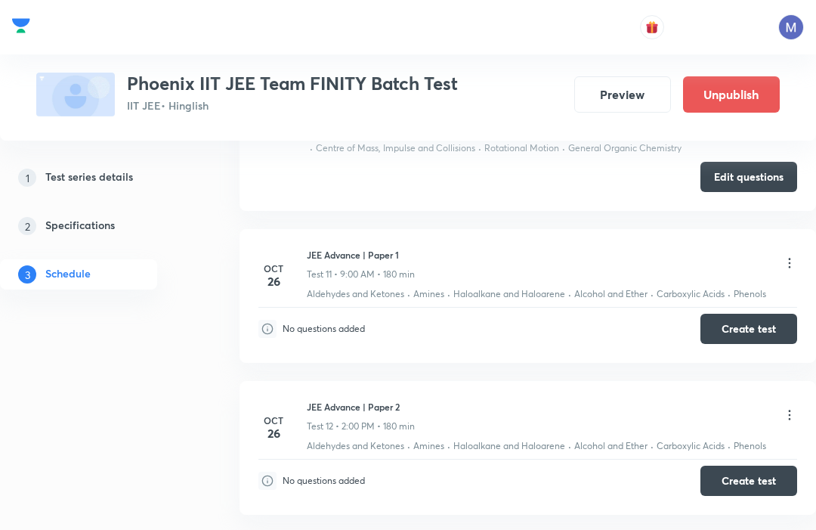
scroll to position [2337, 0]
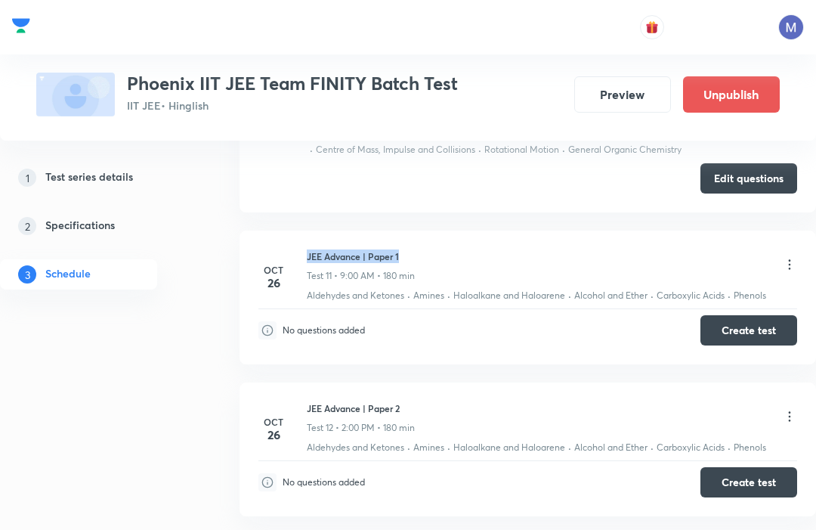
copy h6 "JEE Advance | Paper 1"
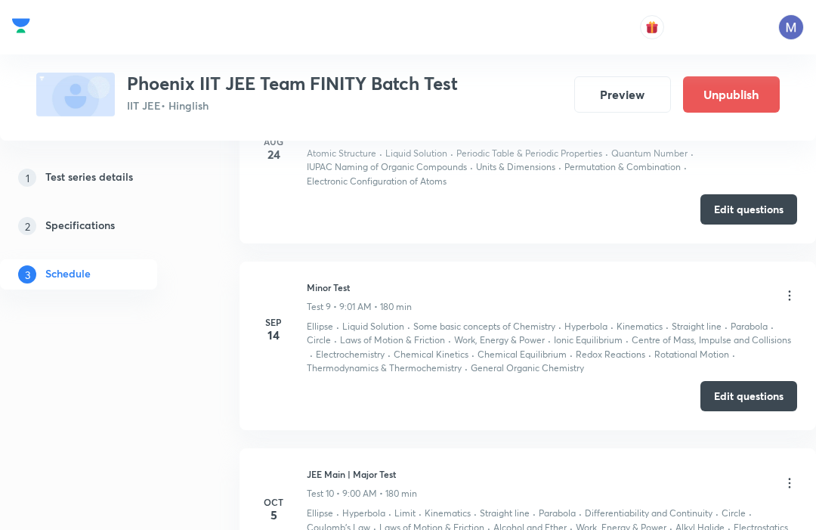
scroll to position [1935, 0]
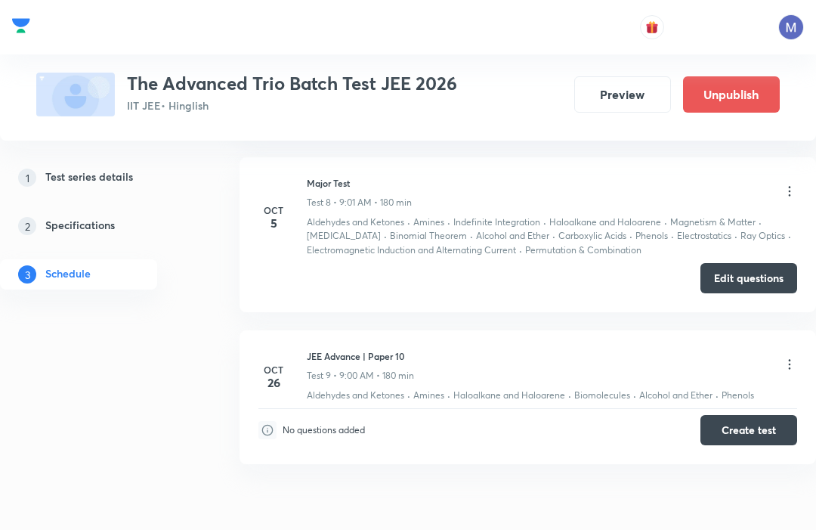
scroll to position [1856, 0]
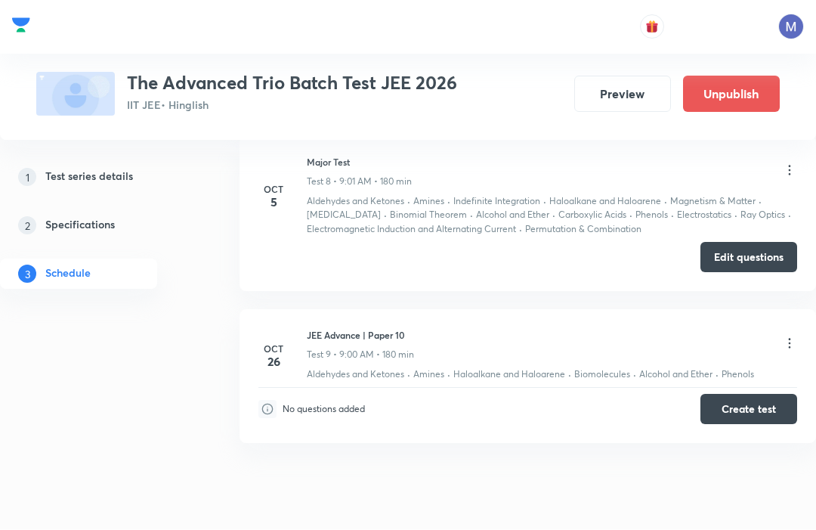
click at [789, 341] on icon at bounding box center [789, 343] width 15 height 15
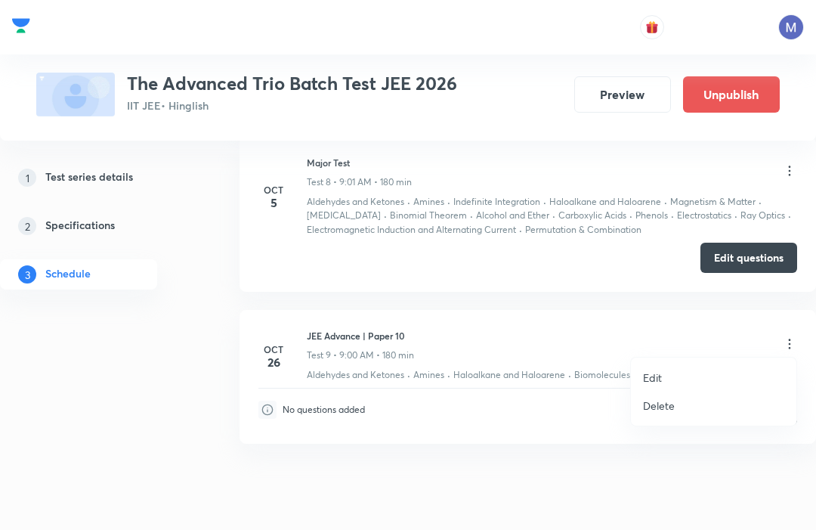
click at [685, 379] on li "Edit" at bounding box center [714, 378] width 166 height 28
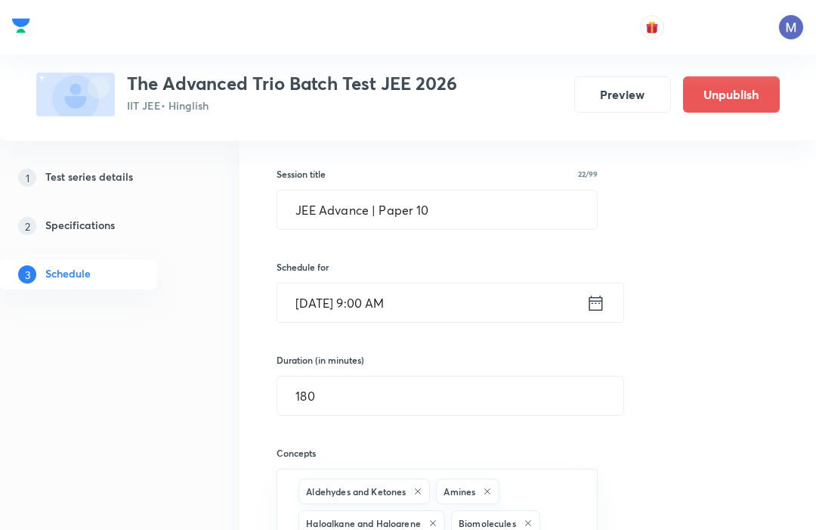
scroll to position [1516, 0]
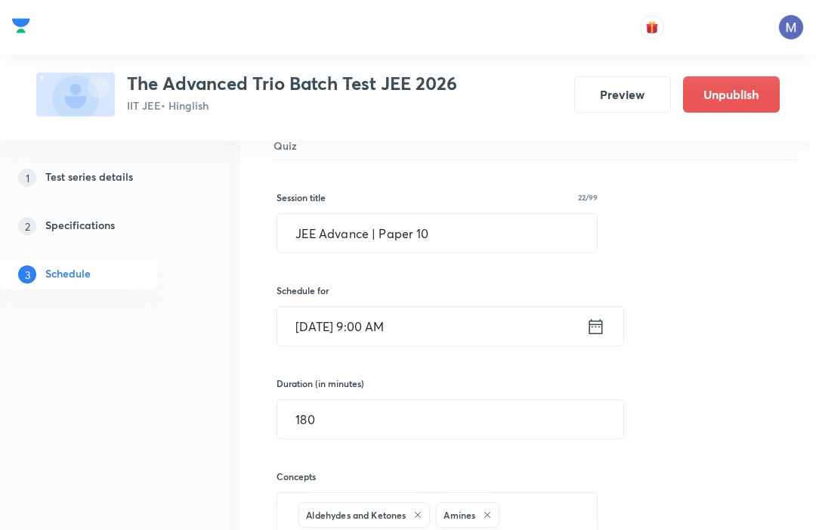
click at [552, 223] on input "JEE Advance | Paper 10" at bounding box center [436, 233] width 319 height 39
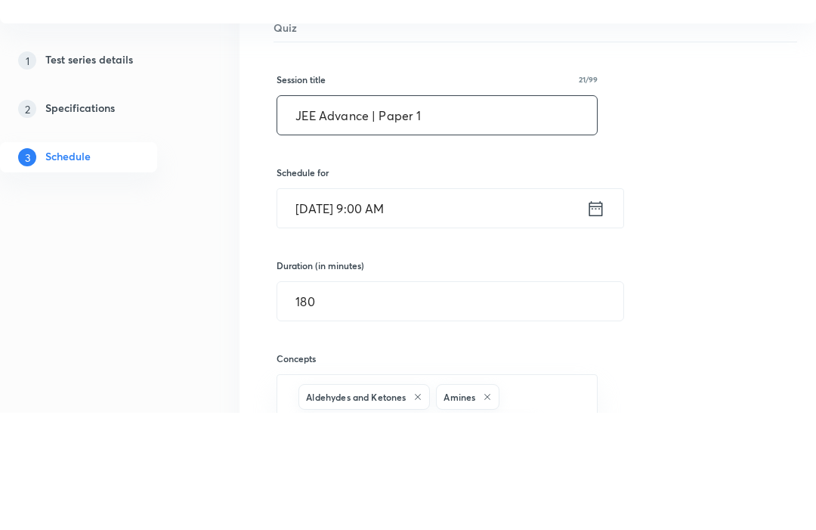
type input "JEE Advance | Paper 1"
click at [770, 160] on div "Session title 21/99 JEE Advance | Paper 1 ​ Schedule for Oct 26, 2025, 9:00 AM …" at bounding box center [528, 458] width 503 height 596
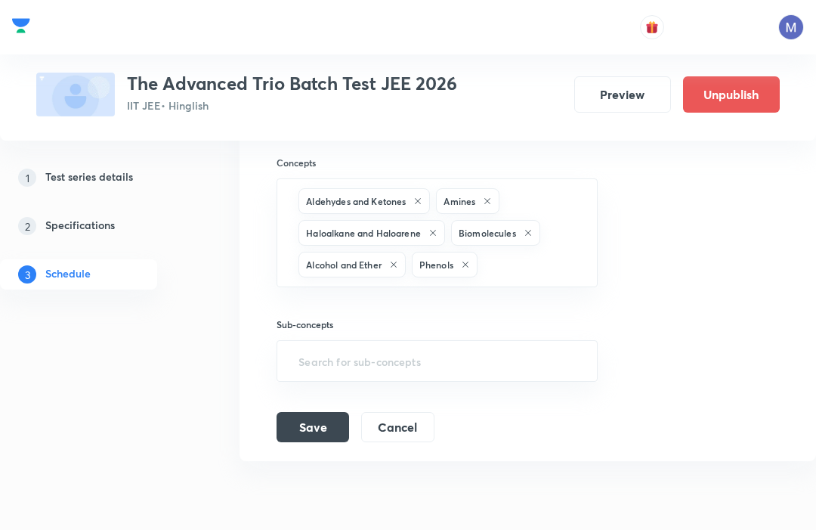
scroll to position [1847, 0]
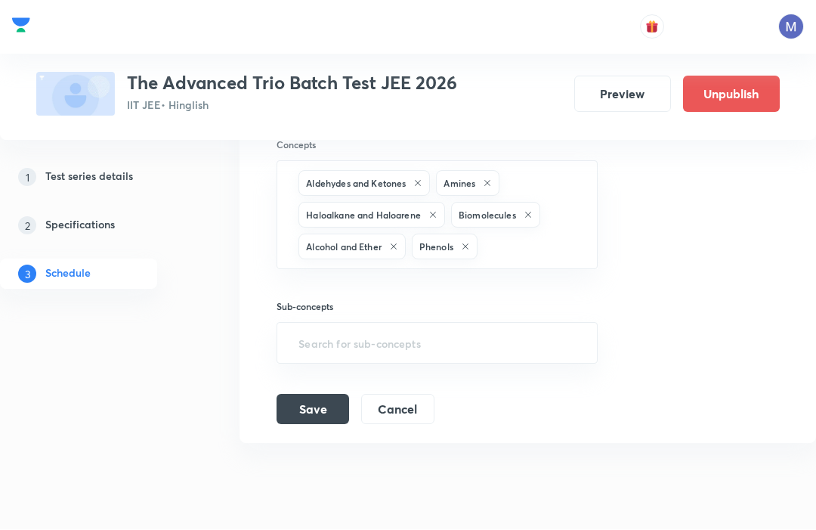
click at [333, 401] on button "Save" at bounding box center [313, 410] width 73 height 30
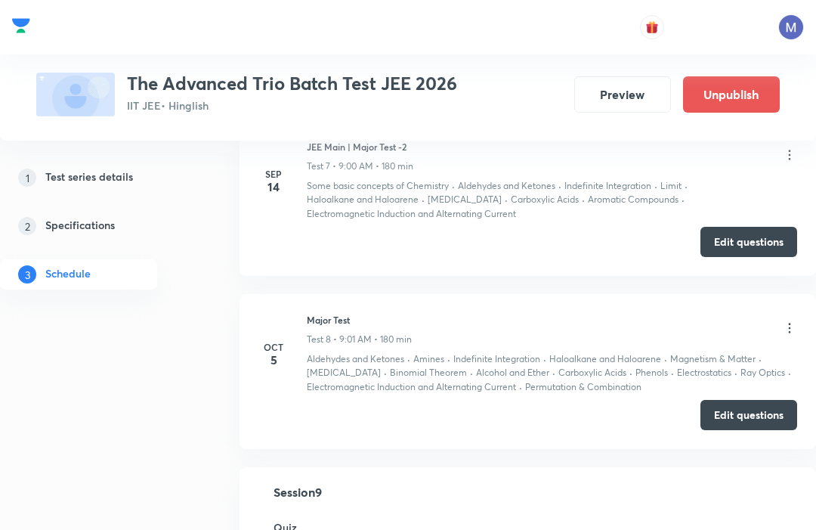
scroll to position [1117, 0]
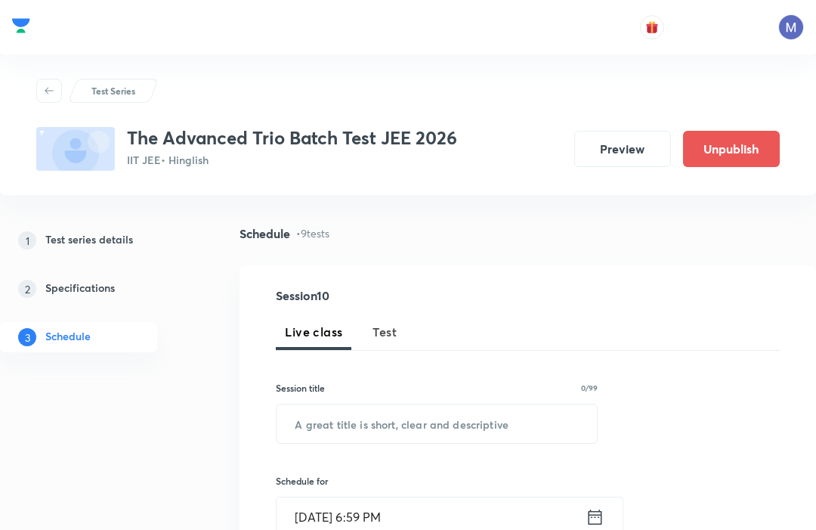
click at [403, 319] on button "Test" at bounding box center [385, 332] width 42 height 36
click at [410, 420] on input "text" at bounding box center [437, 423] width 321 height 39
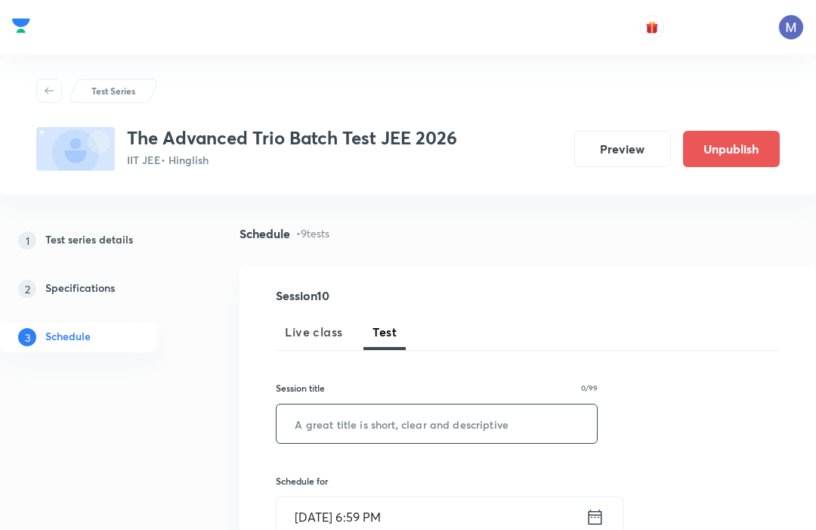
scroll to position [5, 0]
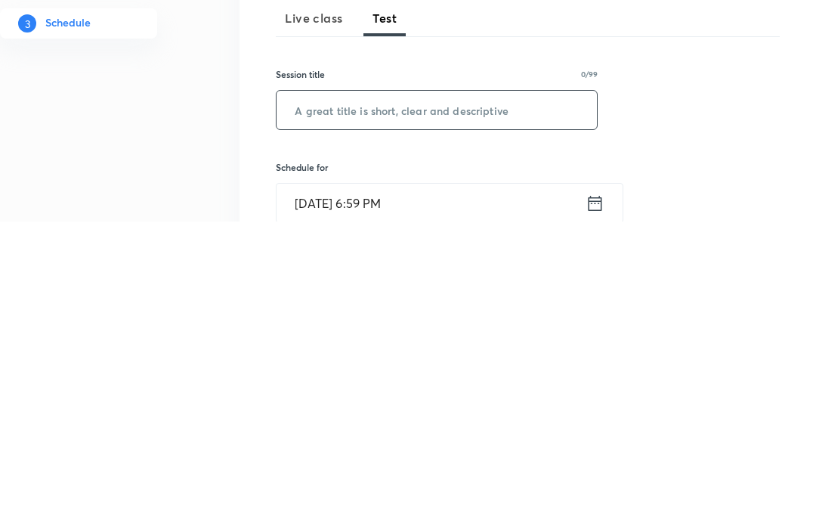
paste input "JEE Advance | Paper 1"
type input "JEE Advance | Paper 20"
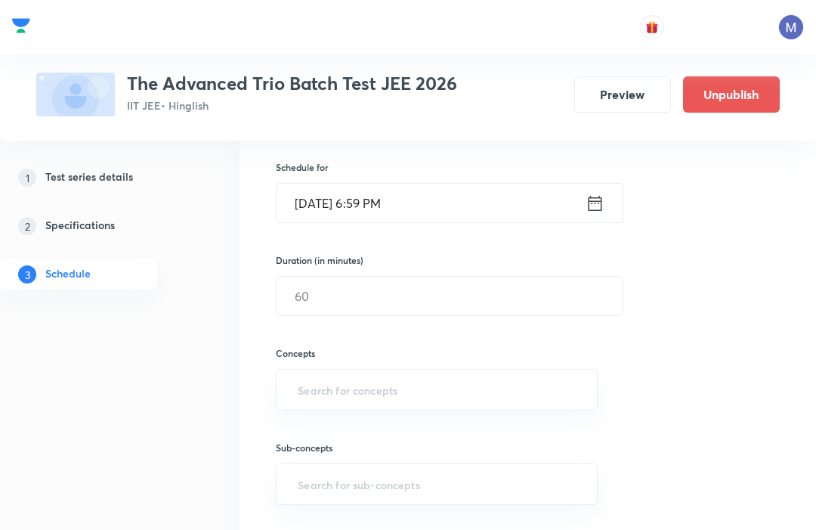
click at [603, 200] on icon at bounding box center [595, 203] width 19 height 21
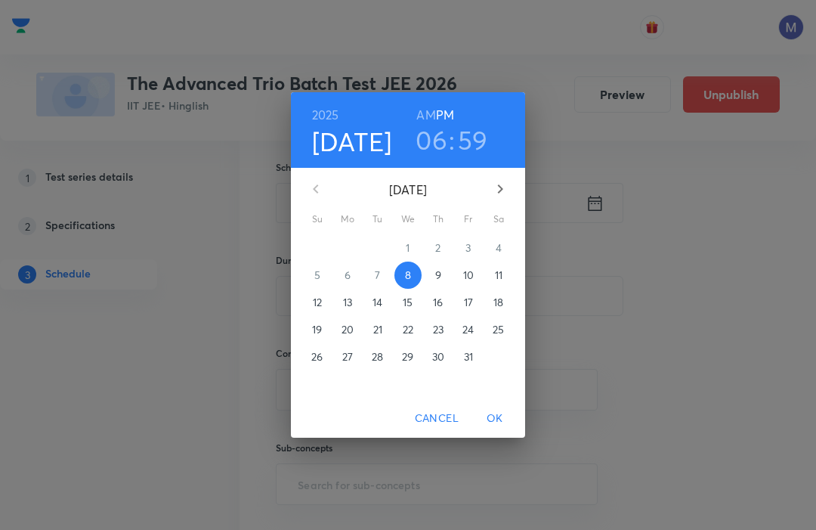
click at [327, 355] on span "26" at bounding box center [317, 356] width 27 height 15
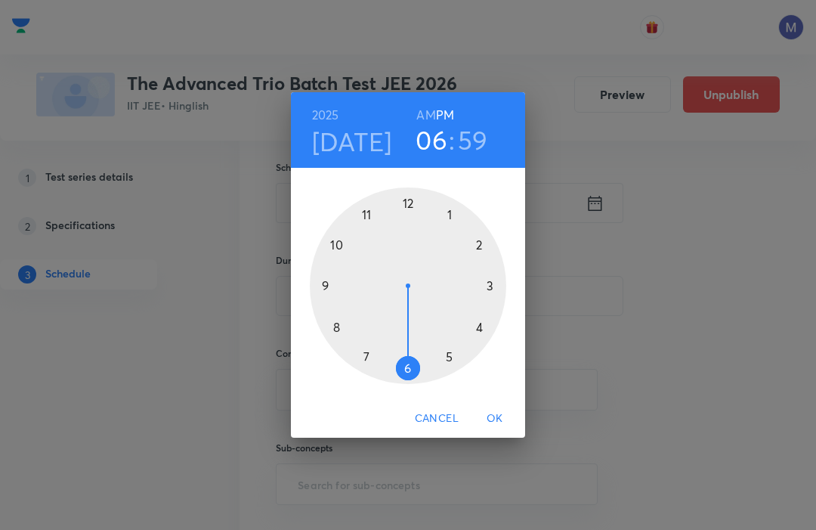
click at [487, 241] on div at bounding box center [408, 285] width 197 height 197
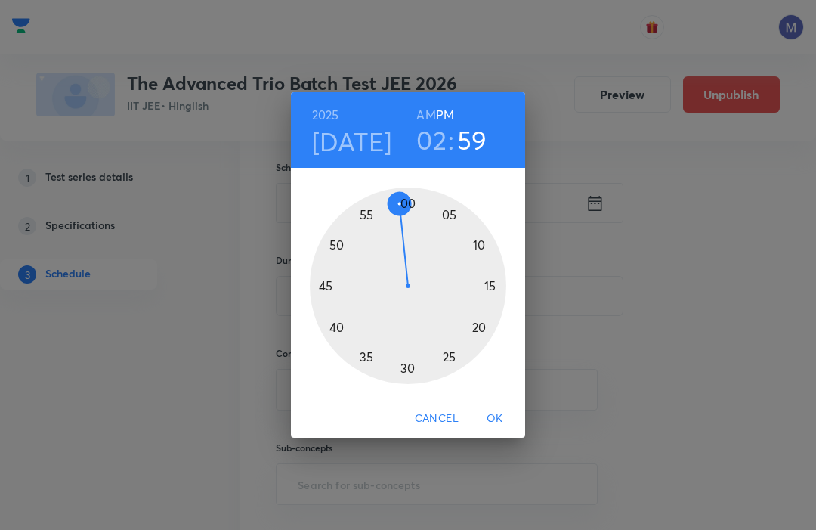
click at [410, 197] on div at bounding box center [408, 285] width 197 height 197
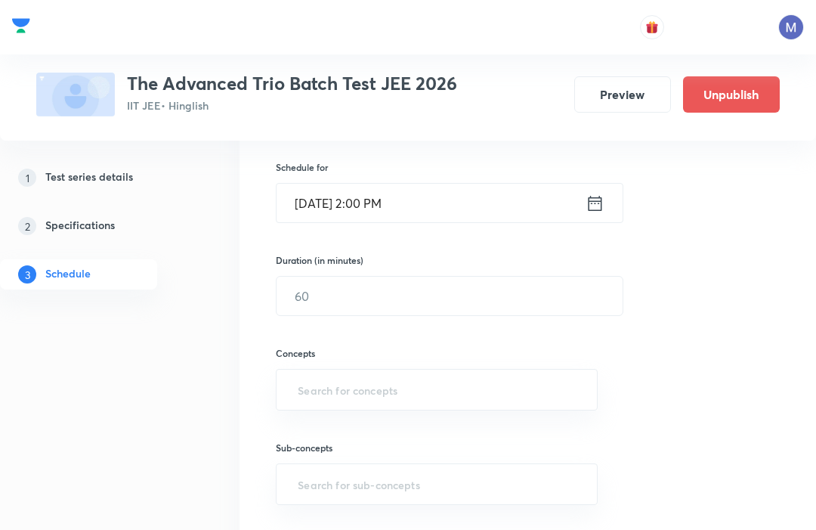
click at [454, 297] on input "text" at bounding box center [450, 296] width 346 height 39
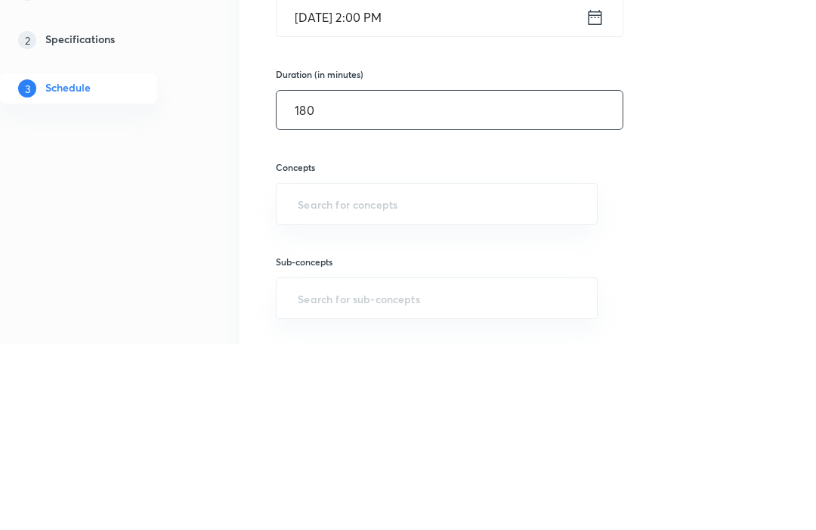
type input "180"
click at [694, 109] on div "Session 10 Live class Test Session title 22/99 JEE Advance | Paper 20 ​ Schedul…" at bounding box center [528, 272] width 504 height 590
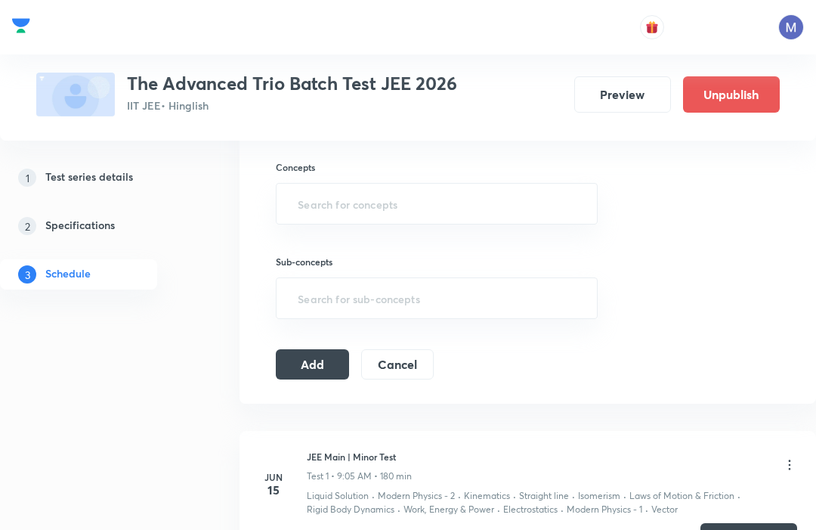
click at [415, 202] on input "text" at bounding box center [437, 204] width 284 height 28
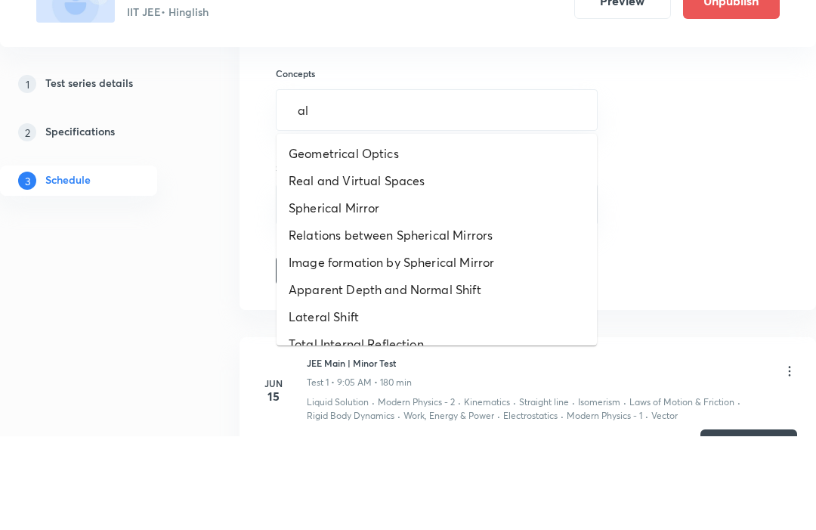
type input "ald"
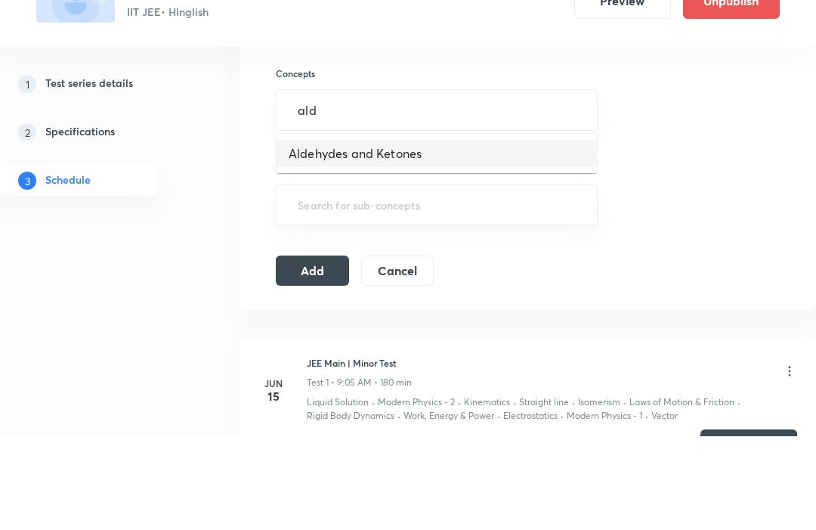
click at [432, 234] on li "Aldehydes and Ketones" at bounding box center [437, 247] width 321 height 27
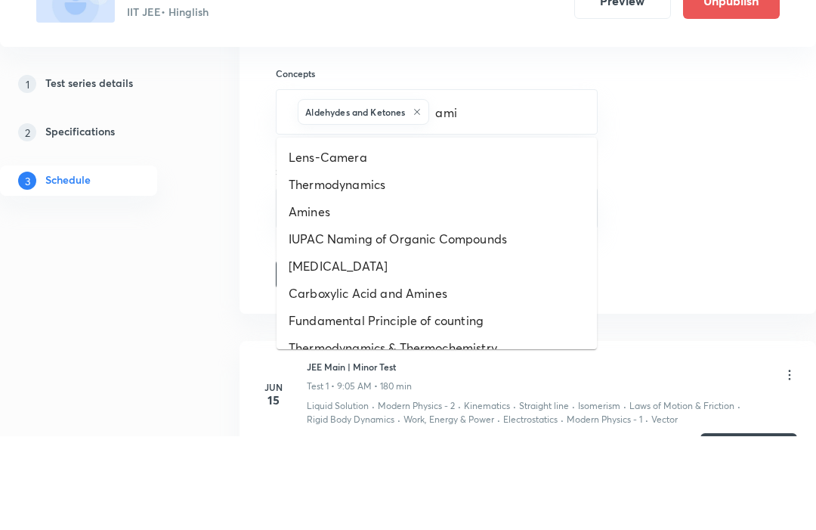
type input "amin"
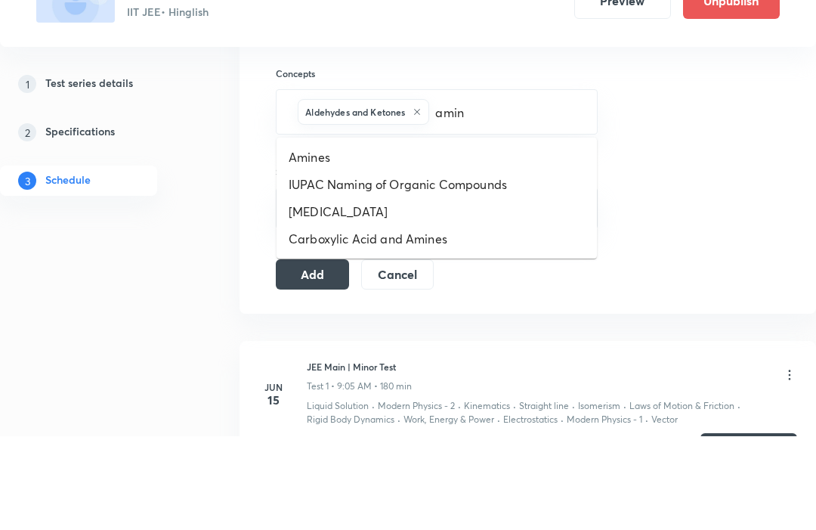
click at [398, 238] on li "Amines" at bounding box center [437, 251] width 321 height 27
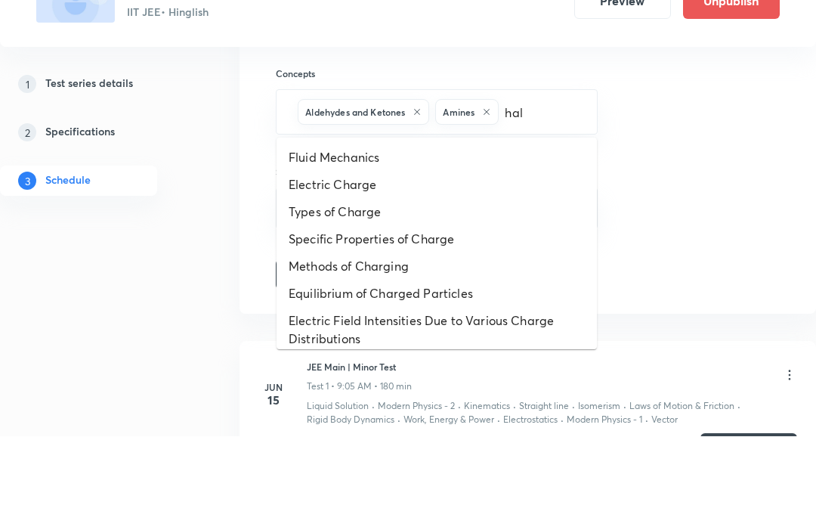
type input "halo"
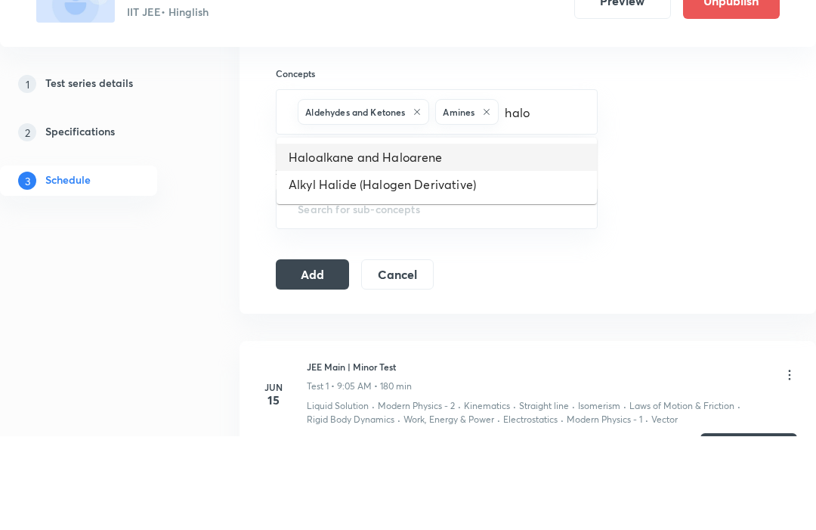
click at [500, 238] on li "Haloalkane and Haloarene" at bounding box center [437, 251] width 321 height 27
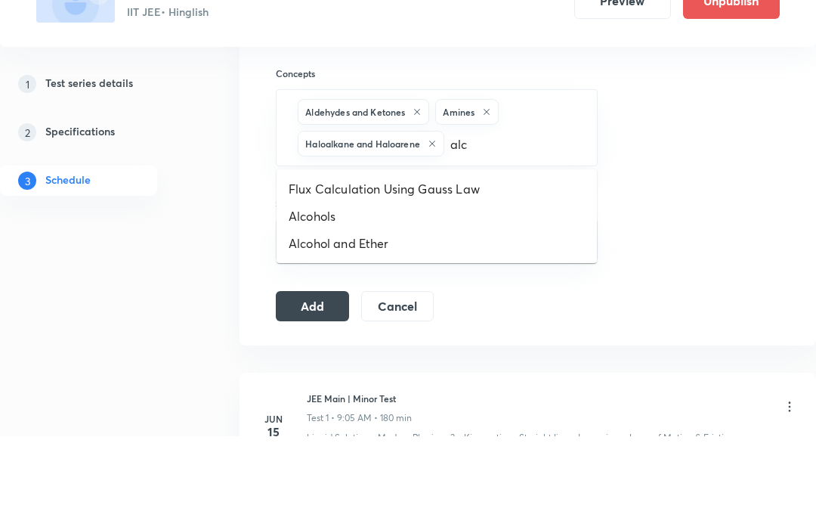
type input "alco"
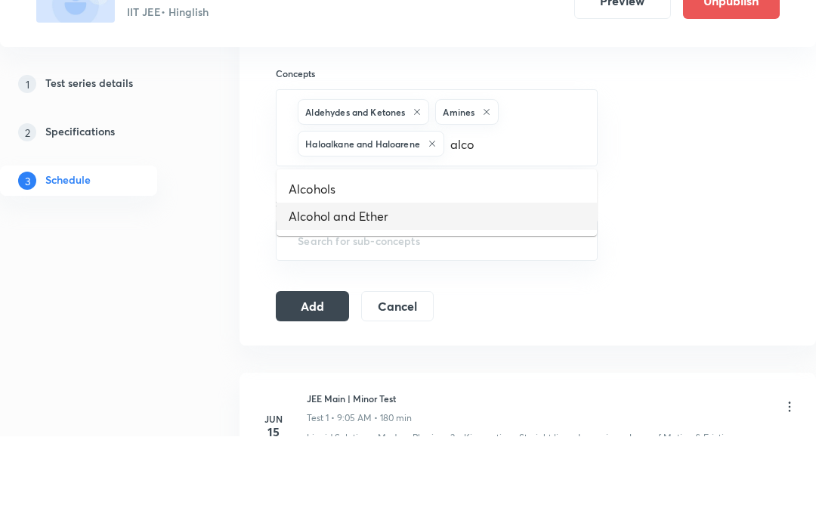
click at [459, 297] on li "Alcohol and Ether" at bounding box center [437, 310] width 321 height 27
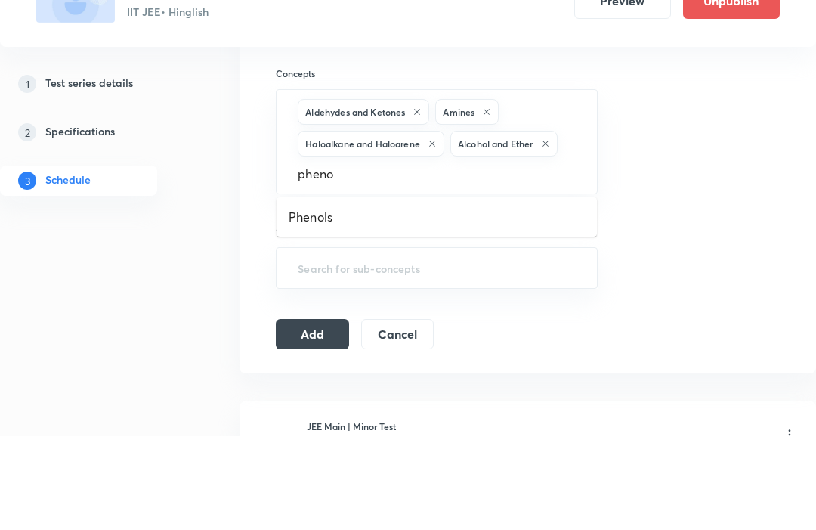
type input "phenol"
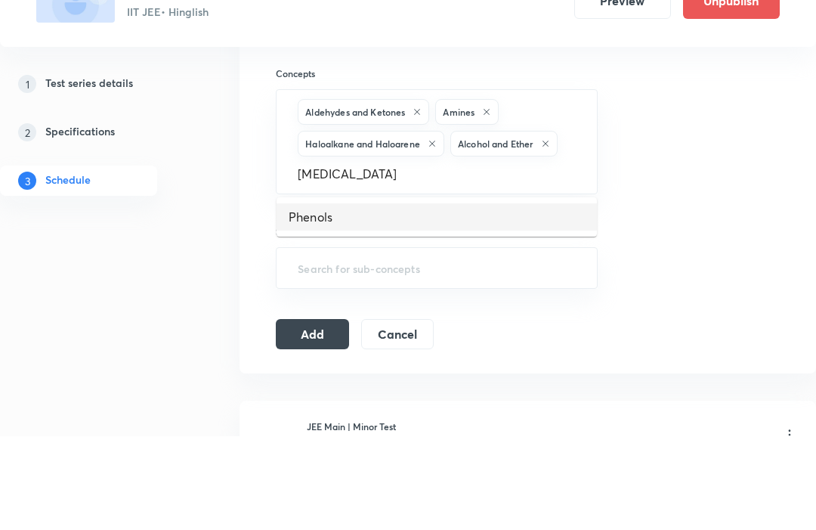
click at [359, 298] on li "Phenols" at bounding box center [437, 311] width 321 height 27
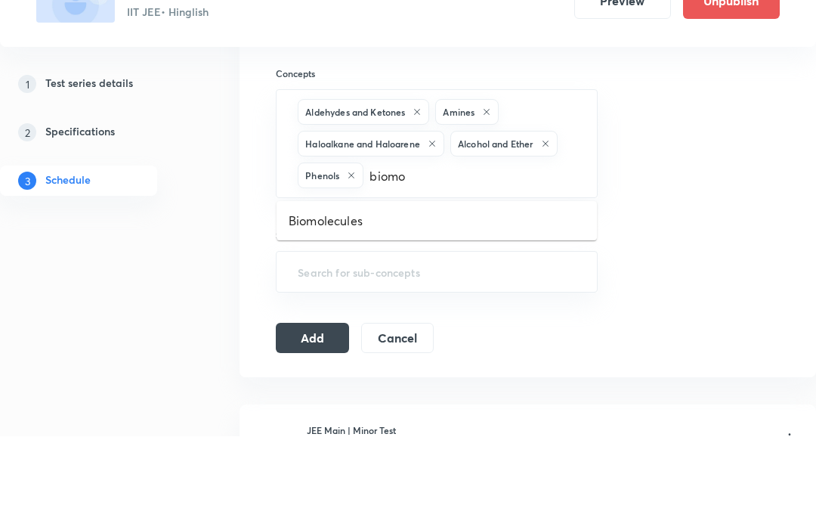
type input "biomol"
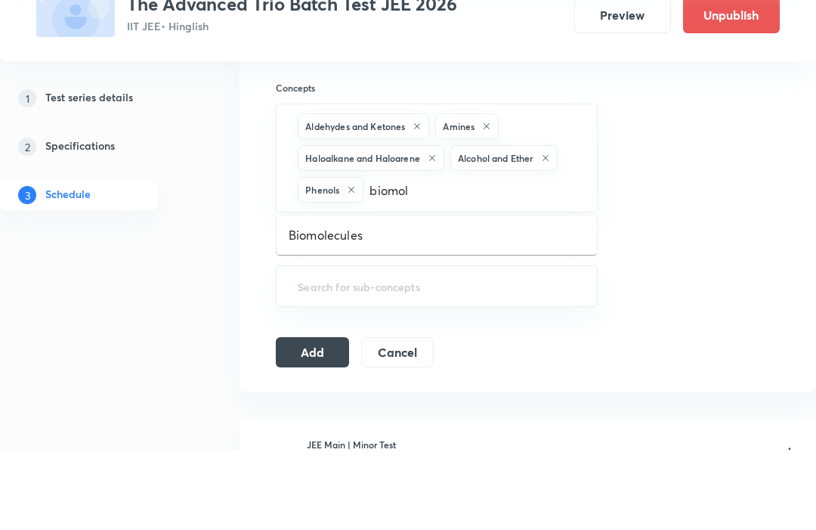
click at [458, 302] on li "Biomolecules" at bounding box center [437, 315] width 321 height 27
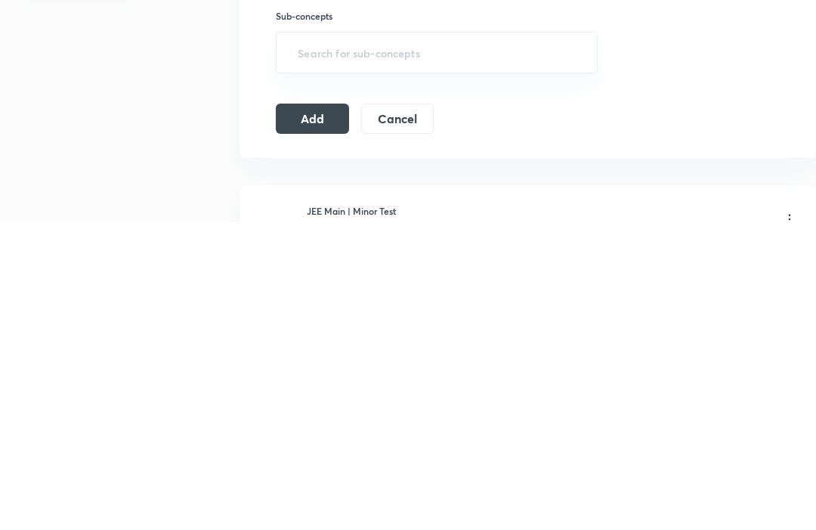
click at [325, 412] on button "Add" at bounding box center [312, 427] width 73 height 30
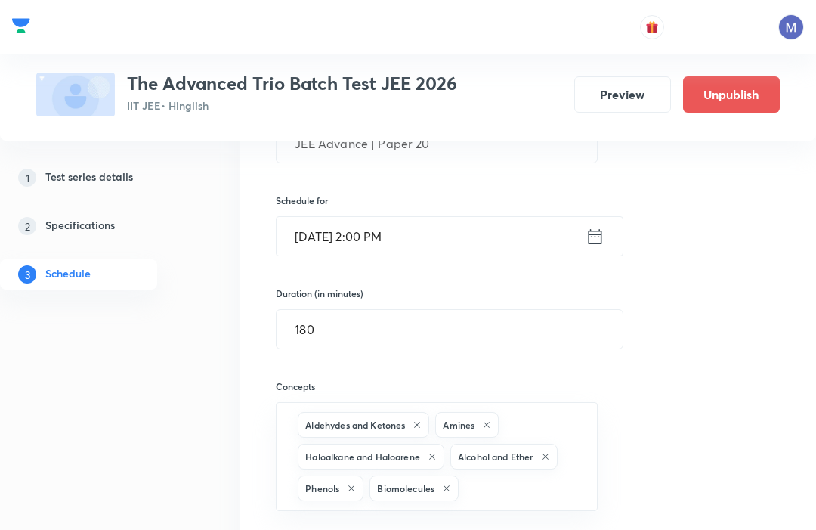
scroll to position [0, 0]
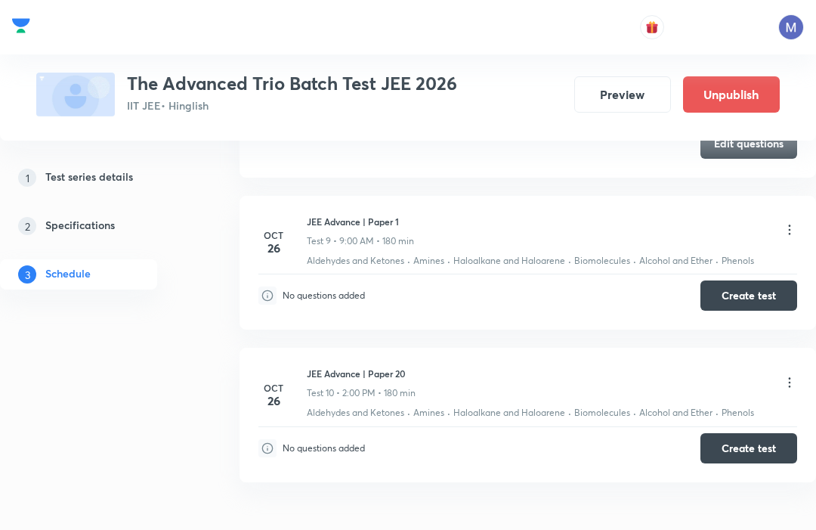
scroll to position [1981, 0]
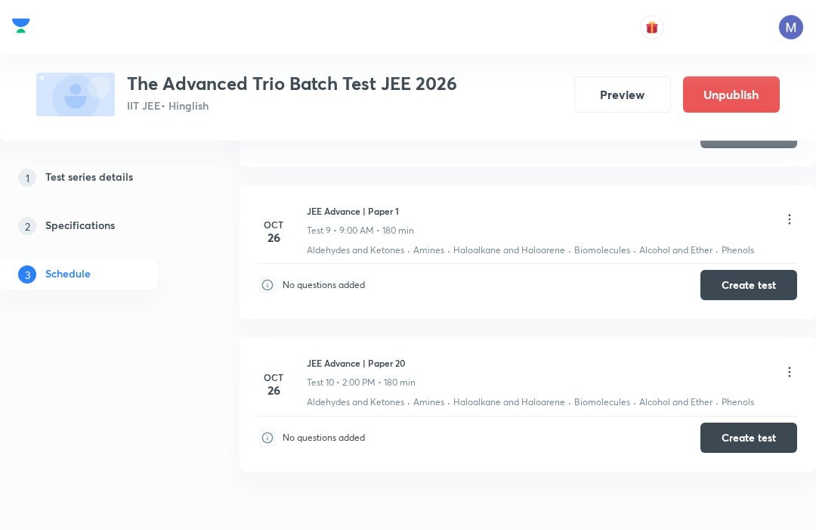
click at [782, 364] on icon at bounding box center [789, 371] width 15 height 15
click at [659, 398] on p "Edit" at bounding box center [652, 405] width 19 height 16
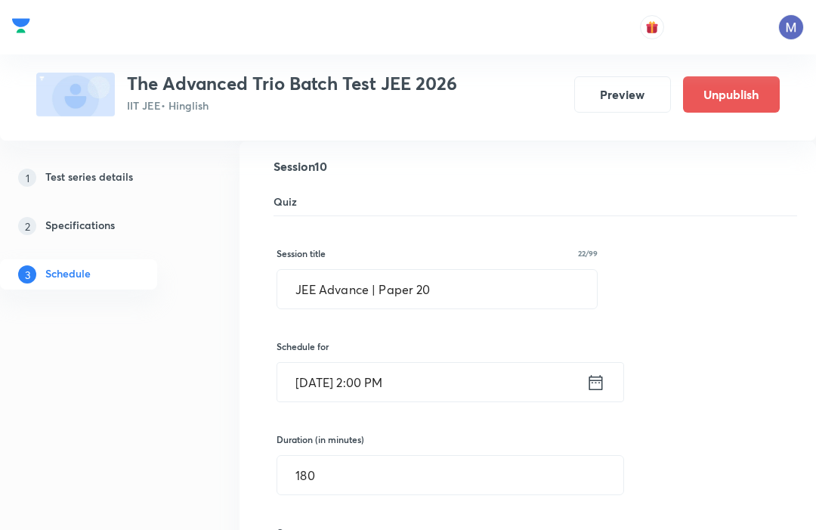
click at [518, 275] on input "JEE Advance | Paper 20" at bounding box center [436, 289] width 319 height 39
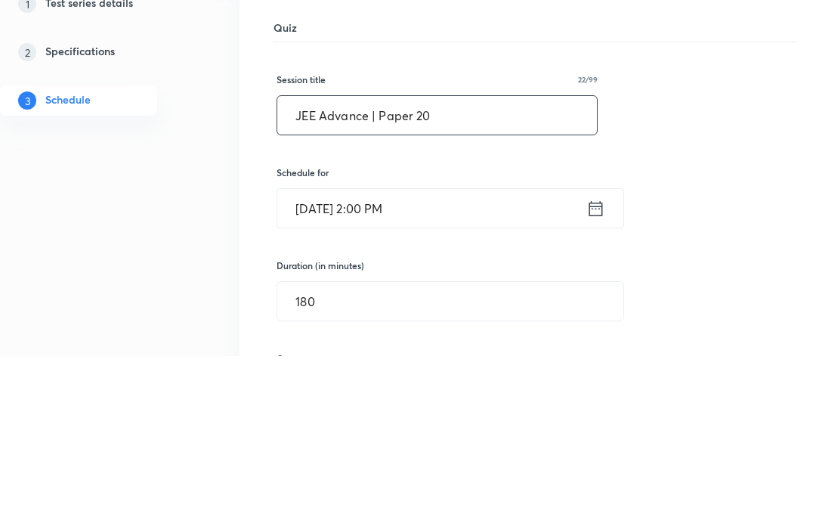
click at [469, 271] on input "JEE Advance | Paper 20" at bounding box center [436, 290] width 319 height 39
type input "JEE Advance | Paper 2"
click at [753, 217] on div "Session title 21/99 JEE Advance | Paper 2 ​ Schedule for Oct 26, 2025, 2:00 PM …" at bounding box center [528, 515] width 503 height 596
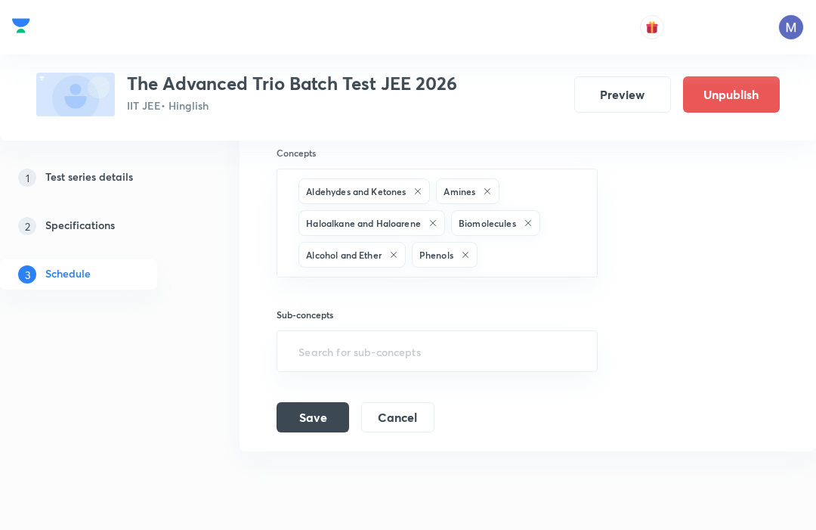
scroll to position [1995, 0]
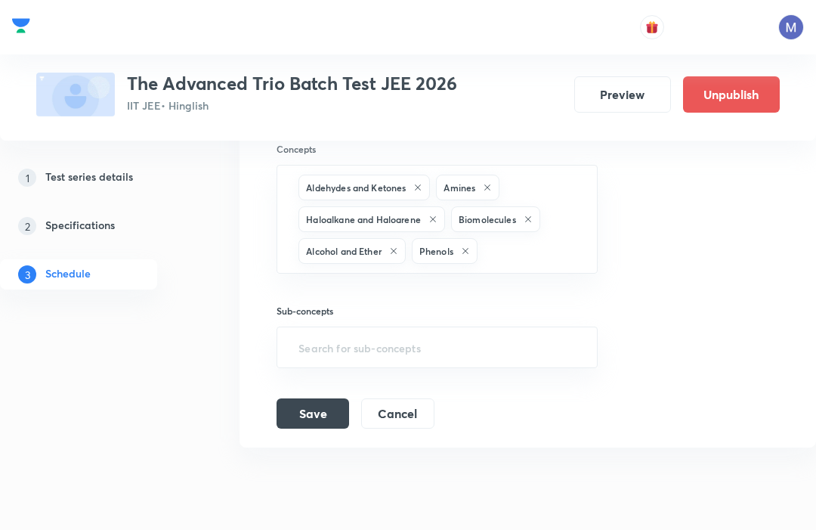
click at [323, 413] on button "Save" at bounding box center [313, 413] width 73 height 30
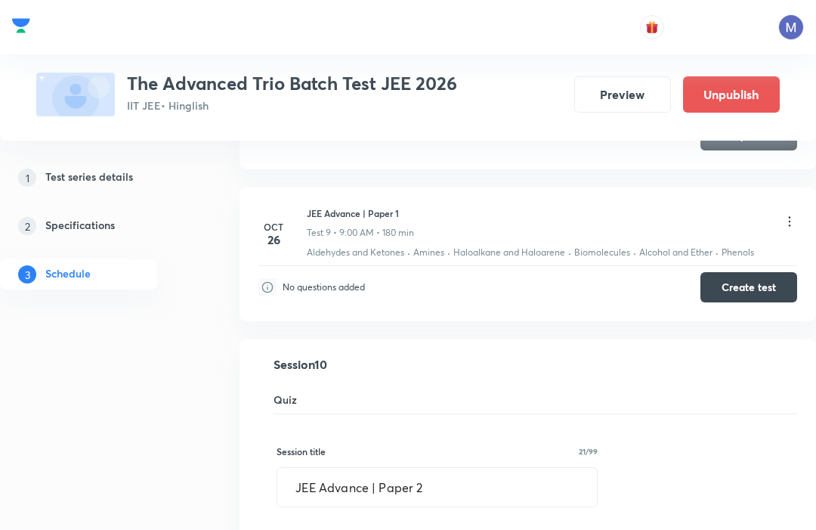
scroll to position [1398, 0]
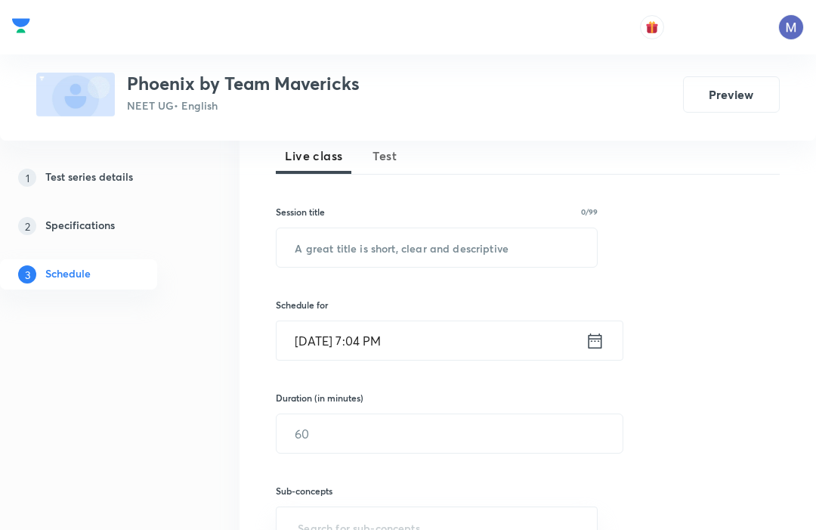
scroll to position [144, 0]
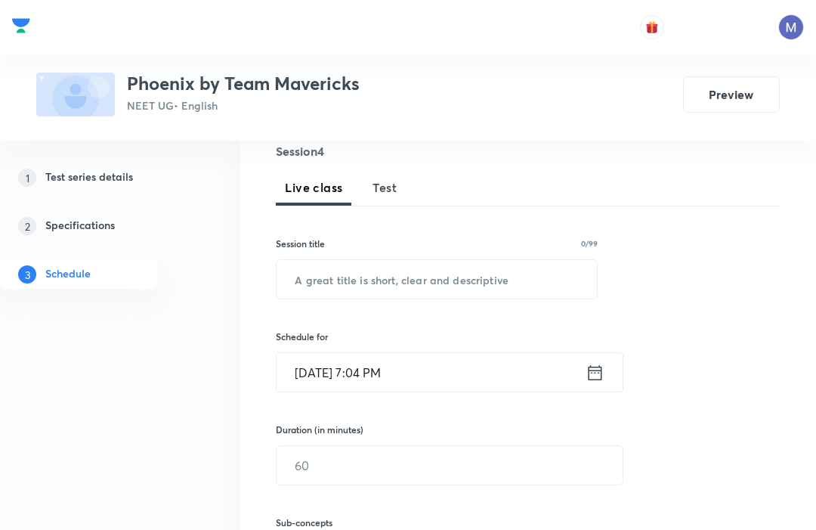
click at [379, 183] on span "Test" at bounding box center [385, 187] width 24 height 18
click at [429, 274] on input "text" at bounding box center [437, 279] width 321 height 39
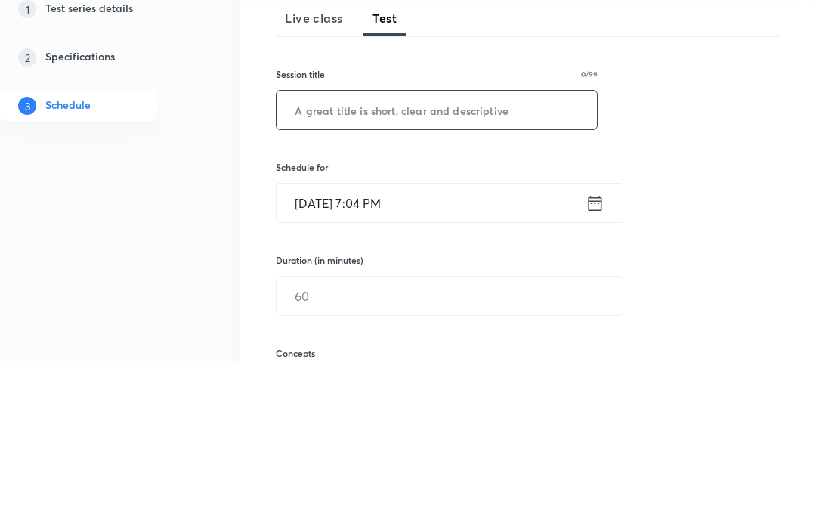
paste input "Minor Test - 3"
type input "Minor Test - 4"
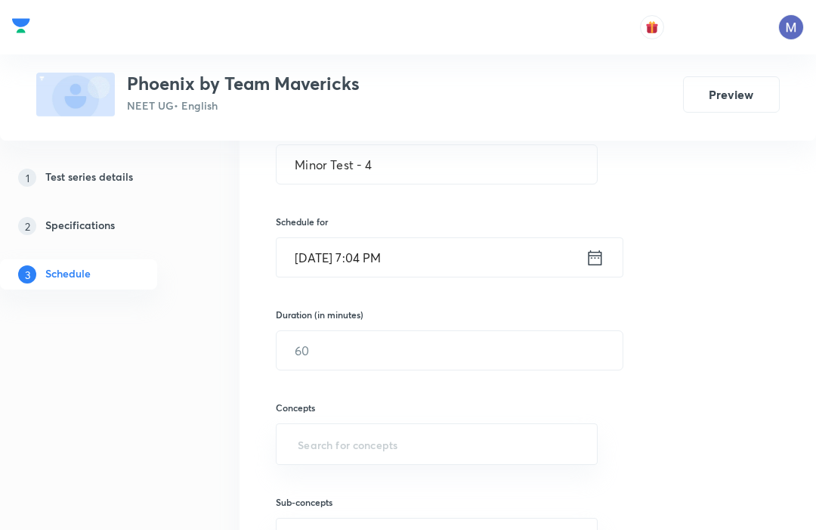
scroll to position [243, 0]
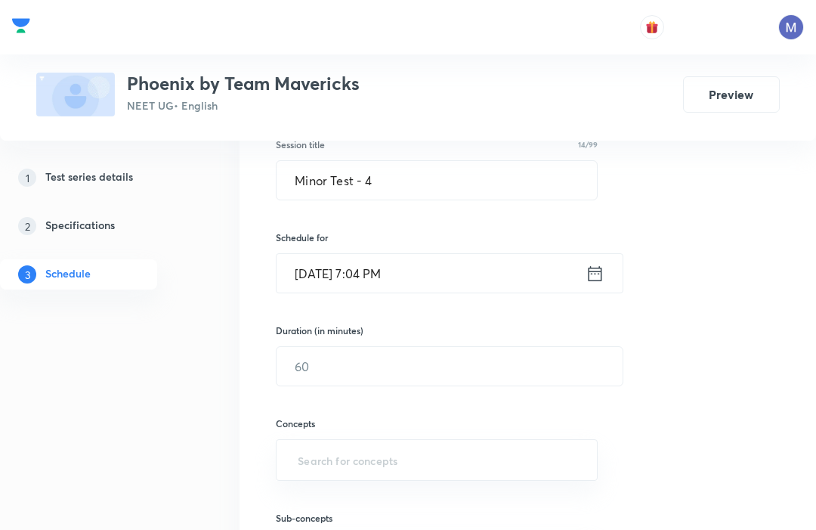
click at [590, 275] on icon at bounding box center [595, 273] width 19 height 21
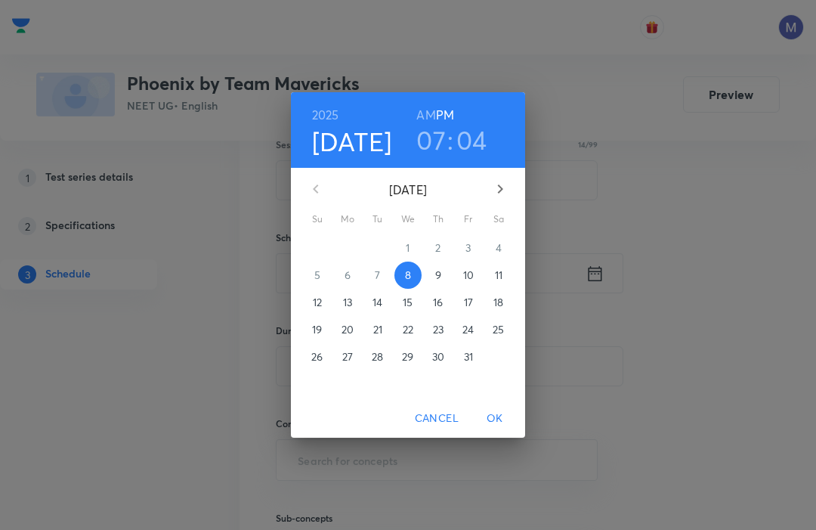
click at [317, 361] on p "26" at bounding box center [316, 356] width 11 height 15
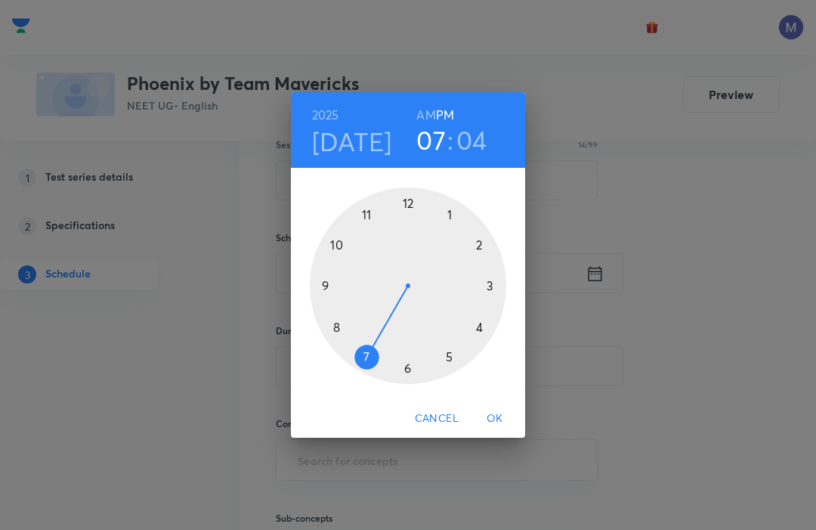
click at [485, 240] on div at bounding box center [408, 285] width 197 height 197
click at [403, 202] on div at bounding box center [408, 285] width 197 height 197
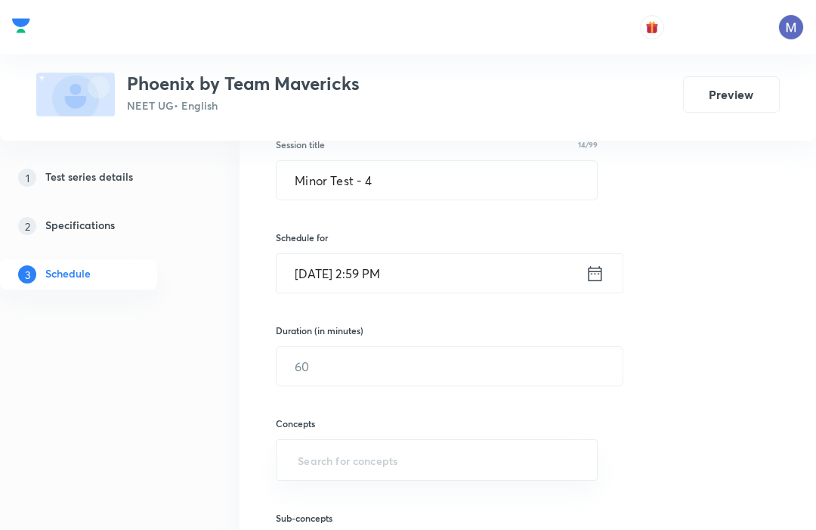
click at [550, 269] on input "[DATE] 2:59 PM" at bounding box center [431, 273] width 309 height 39
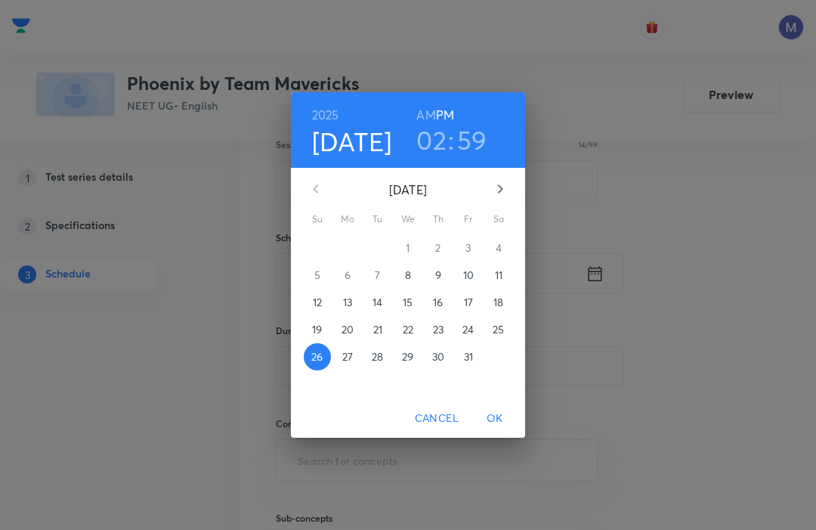
click at [474, 140] on h3 "59" at bounding box center [472, 140] width 30 height 32
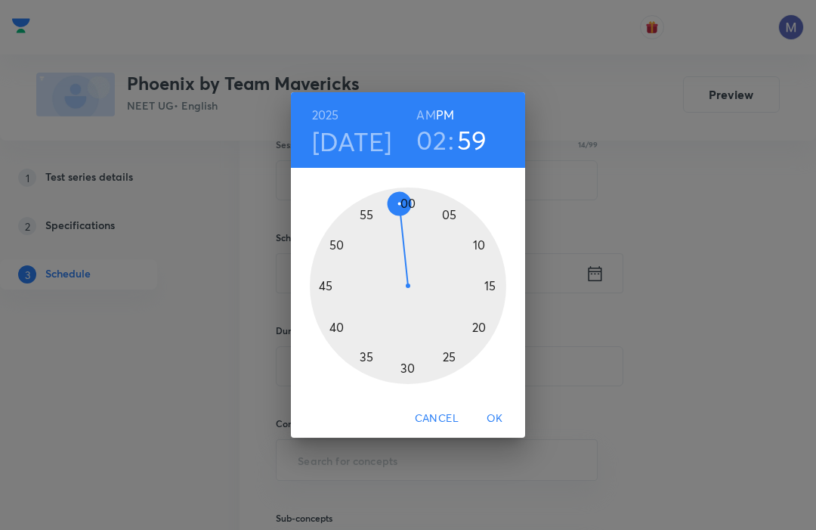
click at [415, 198] on div at bounding box center [408, 285] width 197 height 197
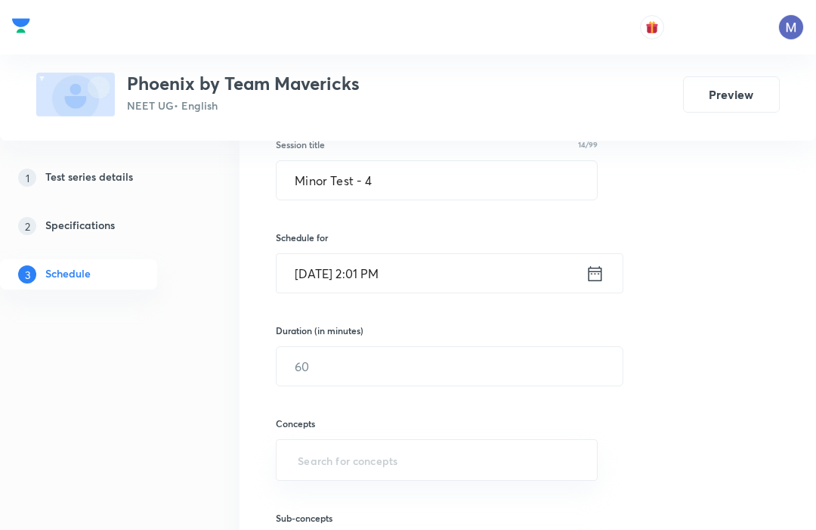
click at [412, 271] on input "[DATE] 2:01 PM" at bounding box center [431, 273] width 309 height 39
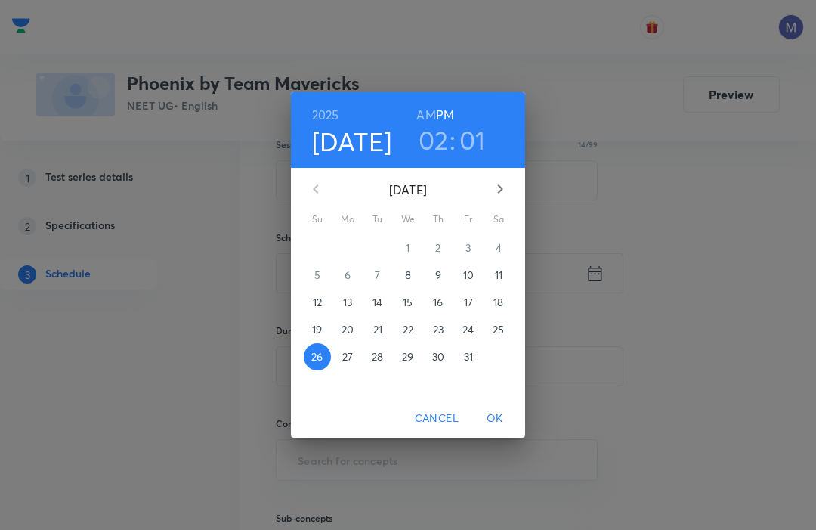
click at [468, 138] on h3 "01" at bounding box center [473, 140] width 26 height 32
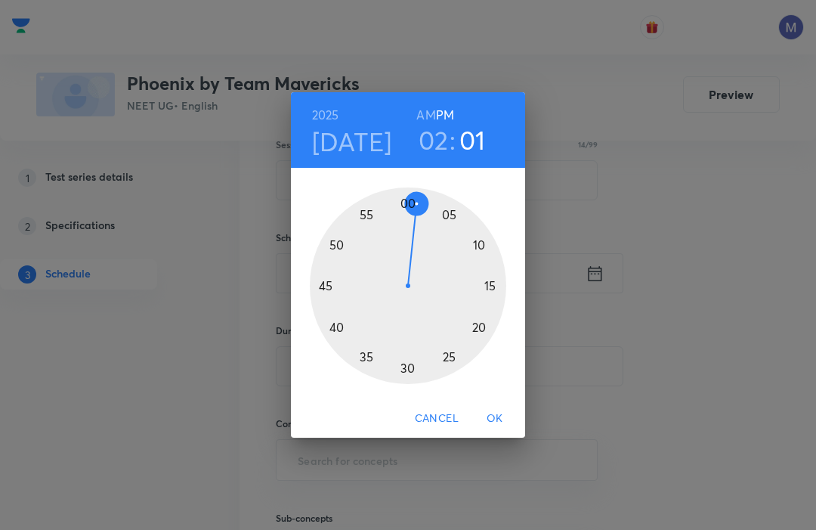
click at [411, 201] on div at bounding box center [408, 285] width 197 height 197
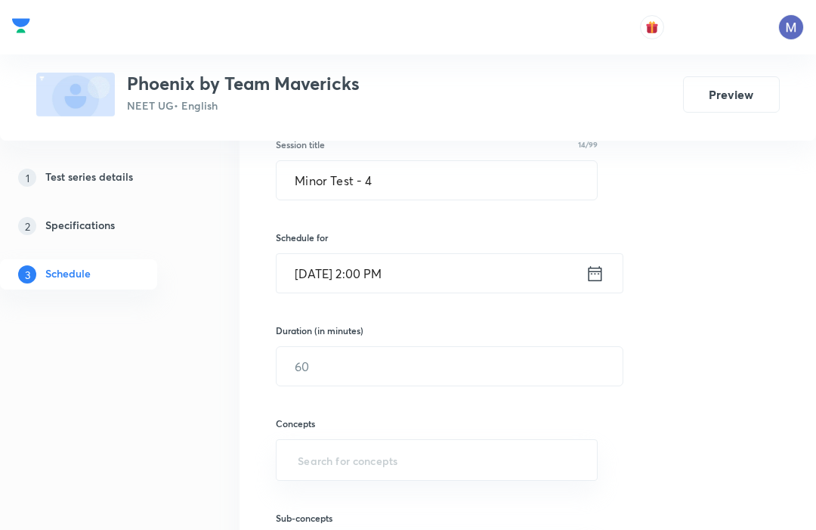
click at [522, 351] on input "text" at bounding box center [450, 366] width 346 height 39
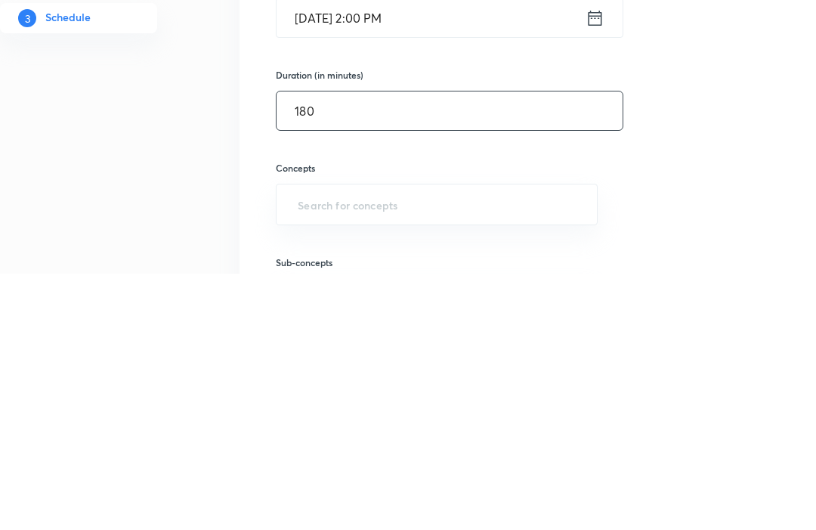
type input "180"
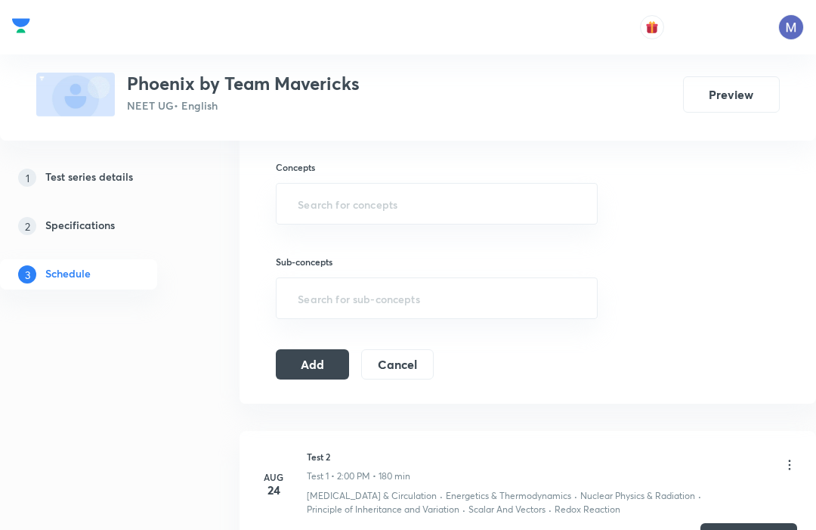
click at [312, 209] on input "text" at bounding box center [437, 204] width 284 height 28
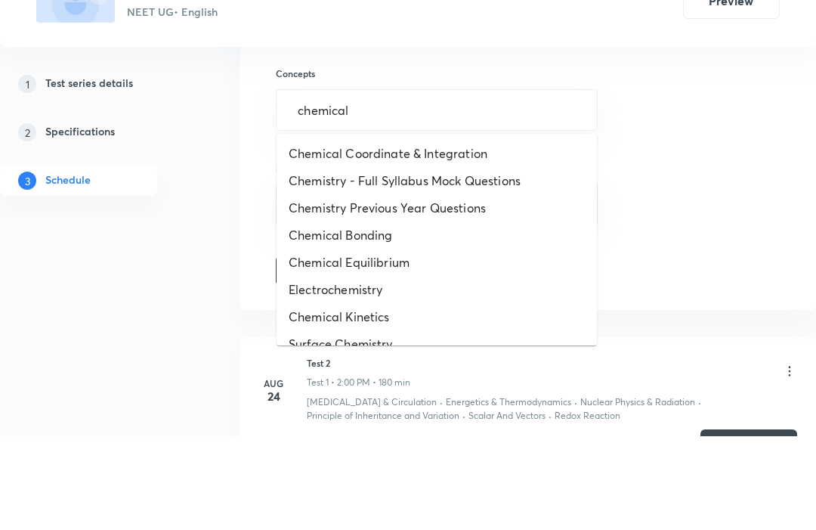
type input "chemical"
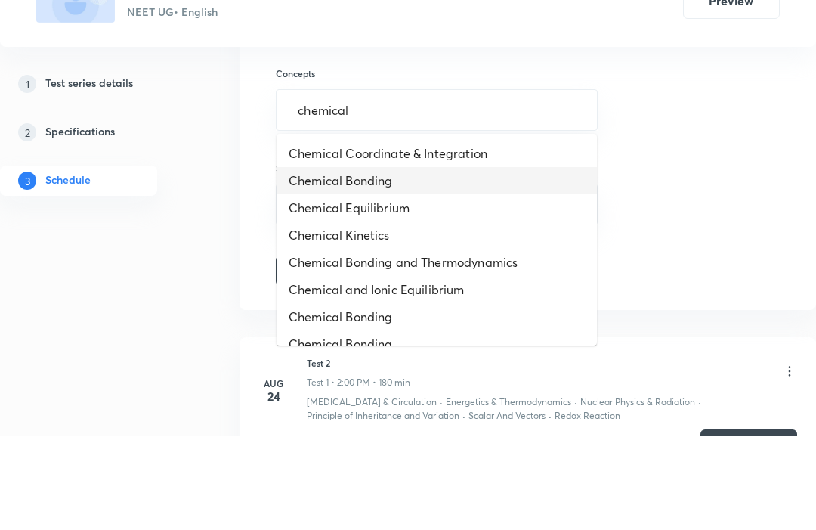
click at [313, 262] on li "Chemical Bonding" at bounding box center [437, 275] width 321 height 27
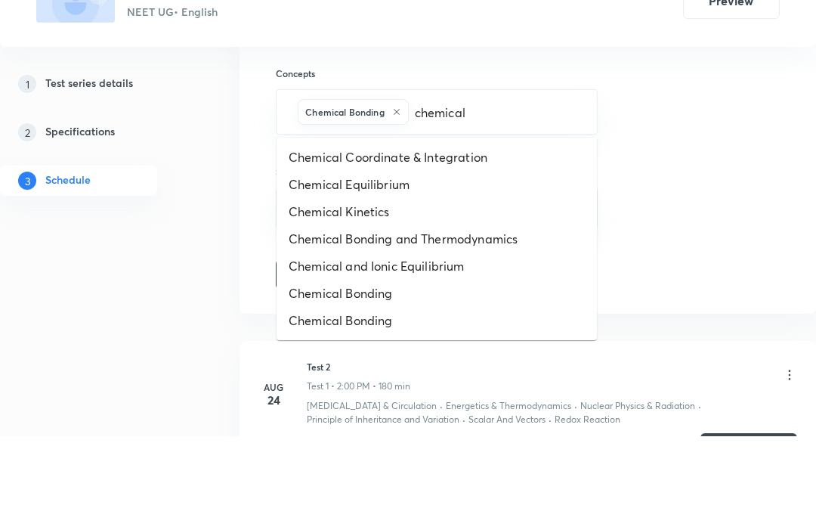
type input "chemical"
click at [511, 293] on li "Chemical Kinetics" at bounding box center [437, 306] width 321 height 27
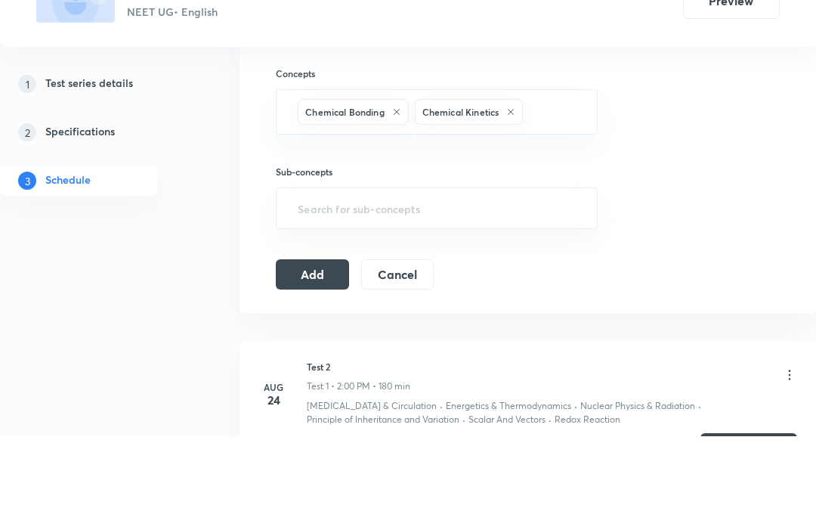
click at [714, 138] on div "Session 4 Live class Test Session title 14/99 [MEDICAL_DATA] - 4 ​ Schedule for…" at bounding box center [528, 87] width 504 height 593
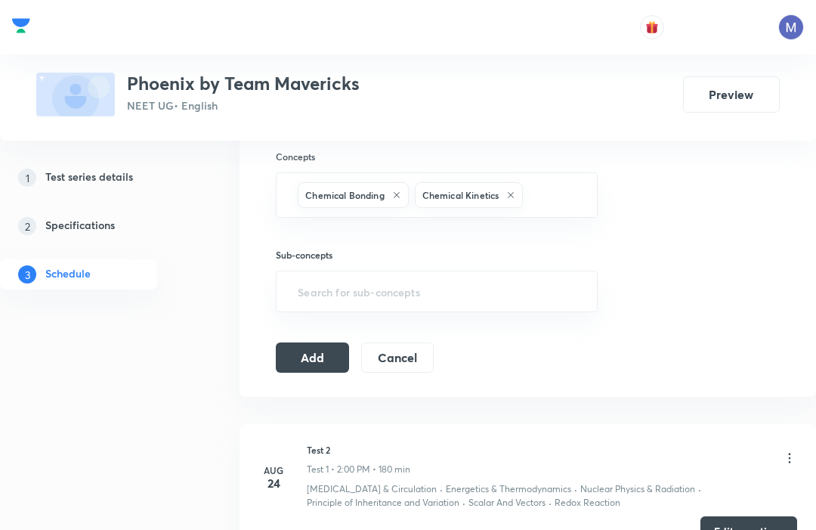
scroll to position [509, 0]
click at [287, 353] on button "Add" at bounding box center [312, 358] width 73 height 30
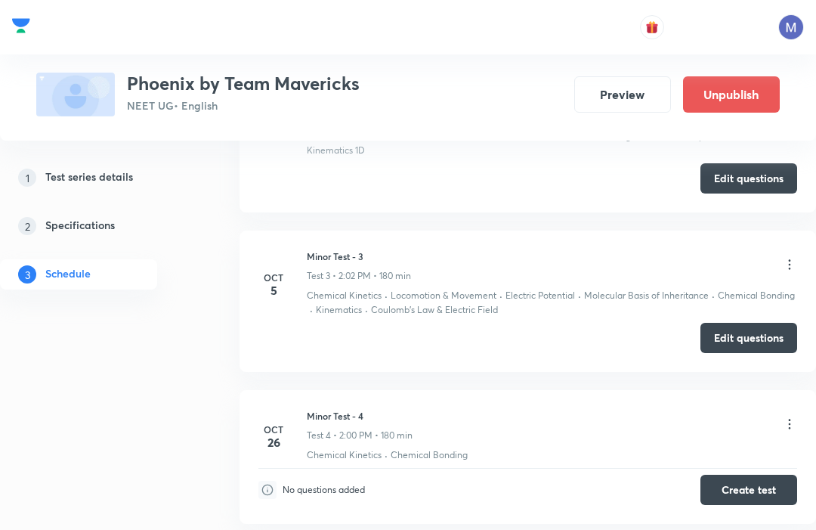
scroll to position [447, 0]
